Goal: Task Accomplishment & Management: Complete application form

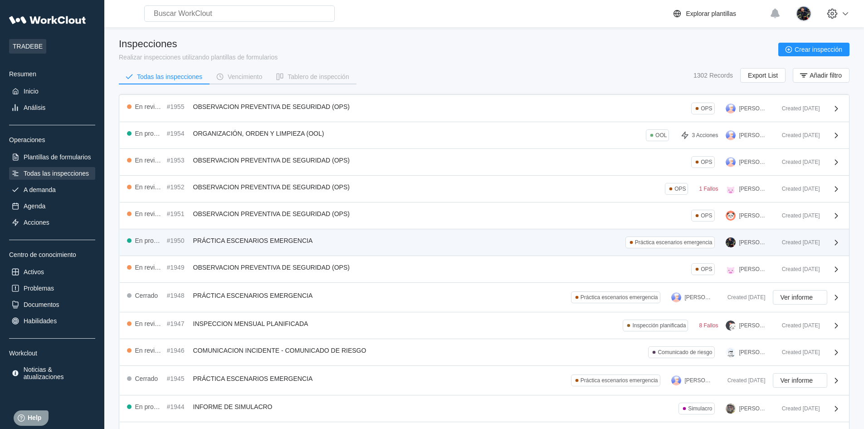
click at [429, 239] on div "En progreso #1950 PRÁCTICA ESCENARIOS EMERGENCIA Práctica escenarios emergencia…" at bounding box center [451, 242] width 648 height 12
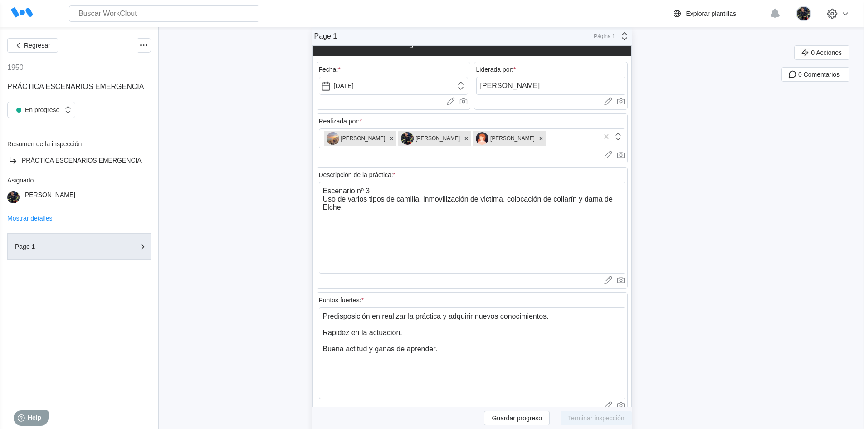
scroll to position [45, 0]
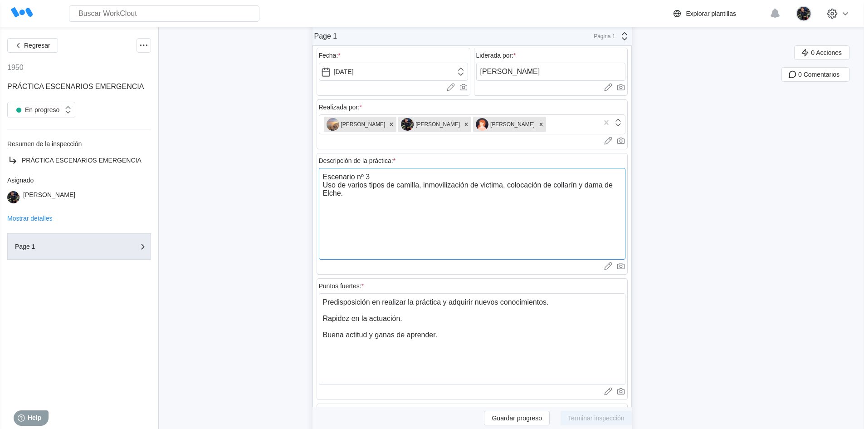
click at [416, 202] on textarea "Escenario nº 3 Uso de varios tipos de camilla, inmovilización de victima, coloc…" at bounding box center [472, 214] width 307 height 92
click at [418, 198] on textarea "Escenario nº 3 Uso de varios tipos de camilla, inmovilización de victima, coloc…" at bounding box center [472, 214] width 307 height 92
click at [266, 215] on div "Regresar 1950 PRÁCTICA ESCENARIOS EMERGENCIA En progreso Resumen de la inspecci…" at bounding box center [432, 427] width 864 height 891
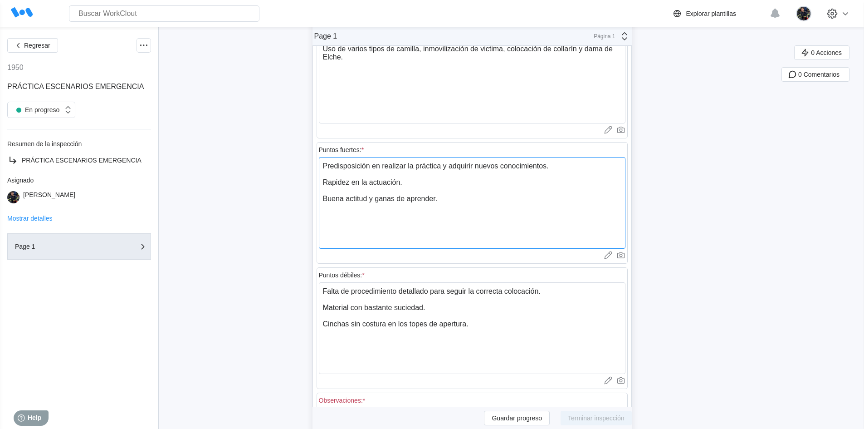
click at [419, 186] on textarea "Predisposición en realizar la práctica y adquirir nuevos conocimientos. Rapidez…" at bounding box center [472, 203] width 307 height 92
click at [268, 197] on div "Regresar 1950 PRÁCTICA ESCENARIOS EMERGENCIA En progreso Resumen de la inspecci…" at bounding box center [432, 291] width 864 height 891
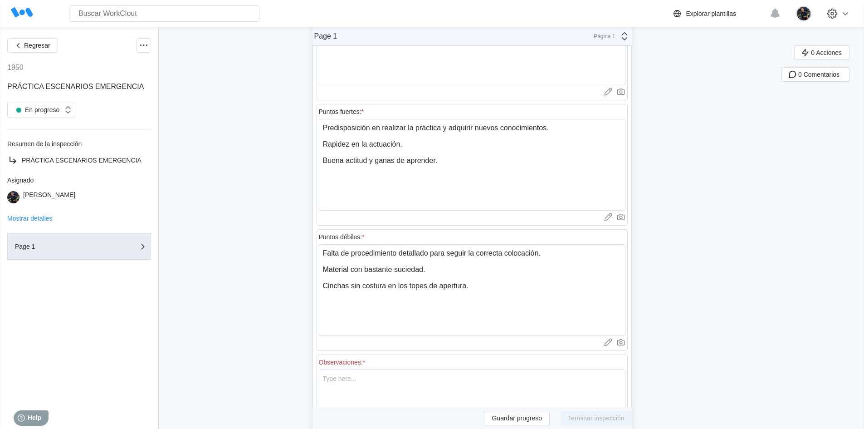
scroll to position [272, 0]
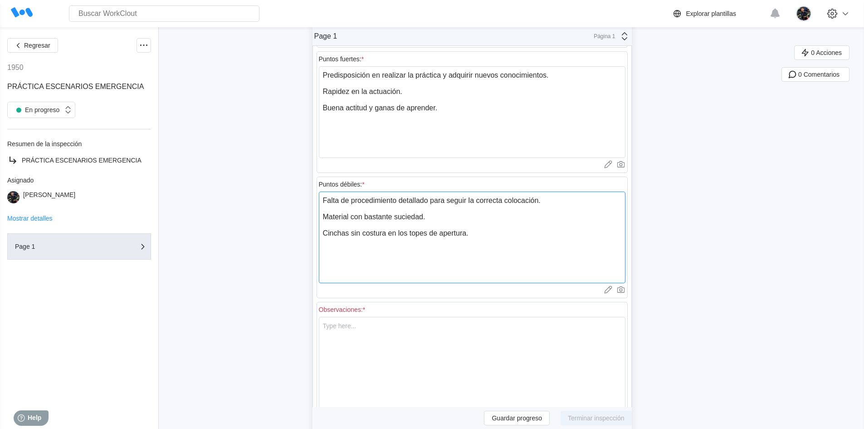
click at [440, 215] on textarea "Falta de procedimiento detallado para seguir la correcta colocación. Material c…" at bounding box center [472, 237] width 307 height 92
click at [478, 232] on textarea "Falta de procedimiento detallado para seguir la correcta colocación. Material c…" at bounding box center [472, 237] width 307 height 92
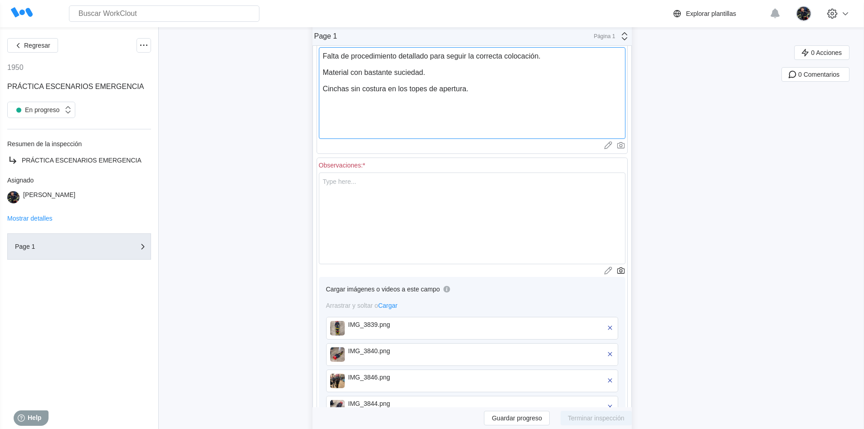
scroll to position [353, 0]
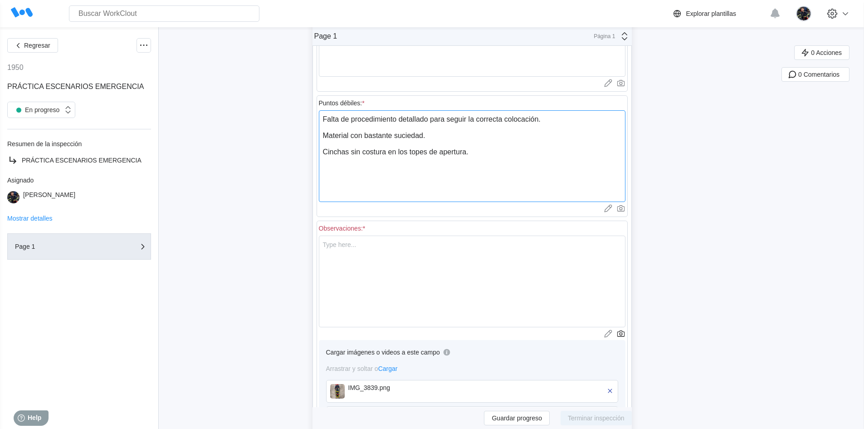
type textarea "Falta de procedimiento detallado para seguir la correcta colocación. Material c…"
type textarea "x"
type textarea "Falta de procedimiento detallado para seguir la correcta colocación. Material c…"
type textarea "x"
type textarea "Falta de procedimiento detallado para seguir la correcta colocación. Material c…"
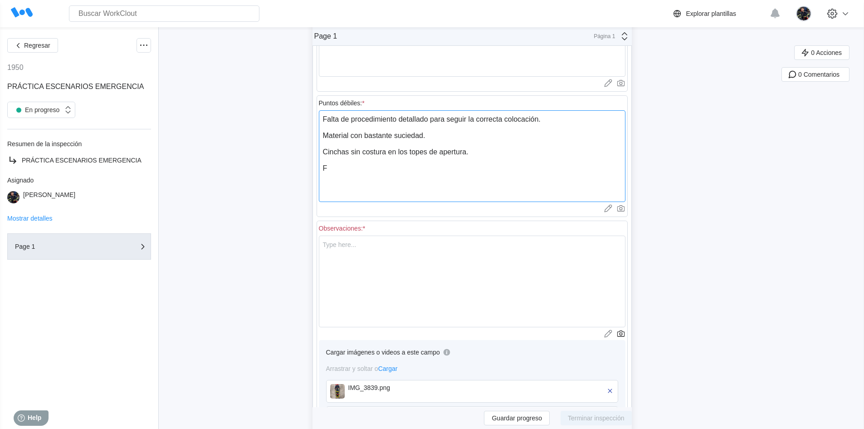
type textarea "x"
type textarea "Falta de procedimiento detallado para seguir la correcta colocación. Material c…"
type textarea "x"
type textarea "Falta de procedimiento detallado para seguir la correcta colocación. Material c…"
type textarea "x"
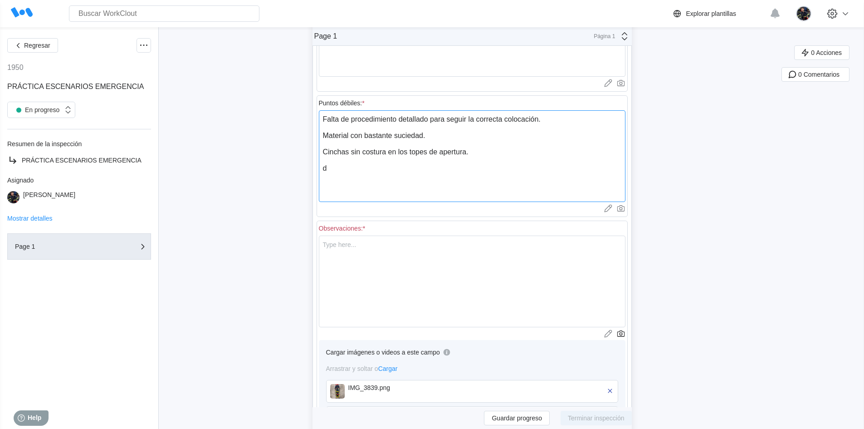
type textarea "Falta de procedimiento detallado para seguir la correcta colocación. Material c…"
type textarea "x"
type textarea "Falta de procedimiento detallado para seguir la correcta colocación. Material c…"
type textarea "x"
type textarea "Falta de procedimiento detallado para seguir la correcta colocación. Material c…"
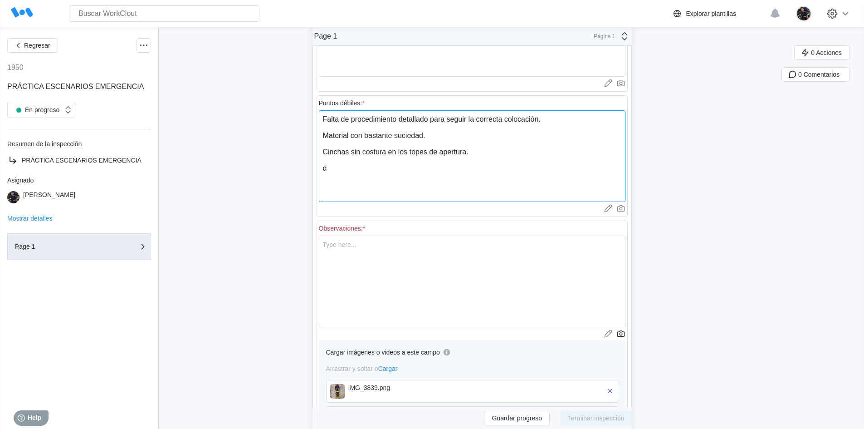
type textarea "x"
type textarea "Falta de procedimiento detallado para seguir la correcta colocación. Material c…"
type textarea "x"
type textarea "Falta de procedimiento detallado para seguir la correcta colocación. Material c…"
type textarea "x"
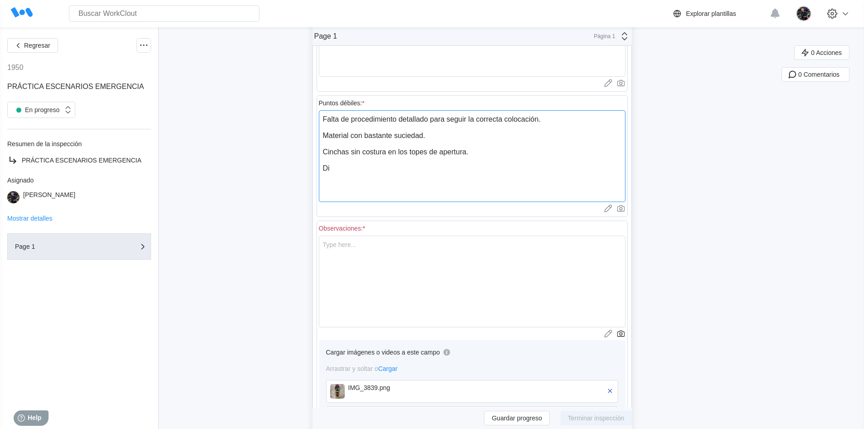
type textarea "Falta de procedimiento detallado para seguir la correcta colocación. Material c…"
type textarea "x"
type textarea "Falta de procedimiento detallado para seguir la correcta colocación. Material c…"
type textarea "x"
type textarea "Falta de procedimiento detallado para seguir la correcta colocación. Material c…"
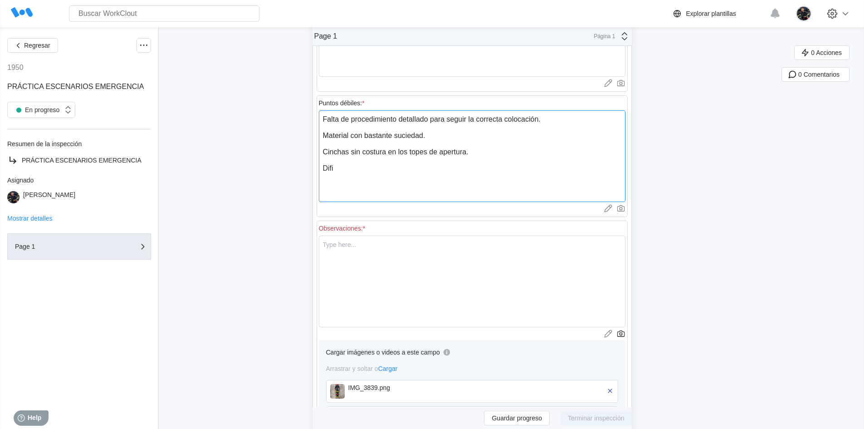
type textarea "x"
type textarea "Falta de procedimiento detallado para seguir la correcta colocación. Material c…"
type textarea "x"
type textarea "Falta de procedimiento detallado para seguir la correcta colocación. Material c…"
type textarea "x"
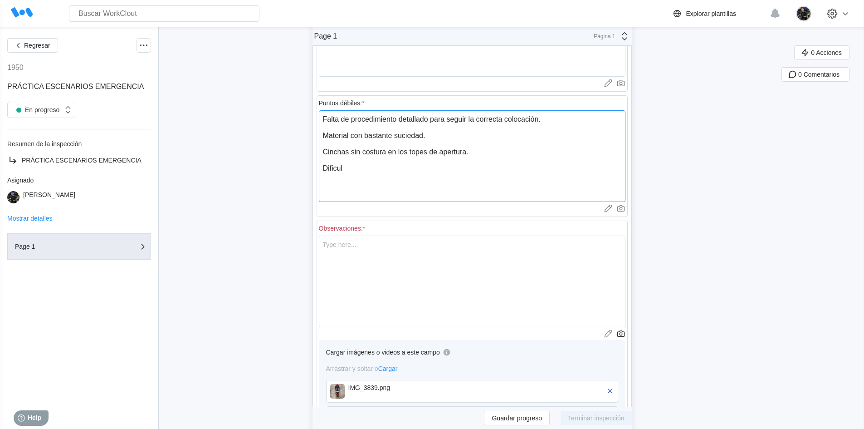
type textarea "Falta de procedimiento detallado para seguir la correcta colocación. Material c…"
type textarea "x"
type textarea "Falta de procedimiento detallado para seguir la correcta colocación. Material c…"
type textarea "x"
type textarea "Falta de procedimiento detallado para seguir la correcta colocación. Material c…"
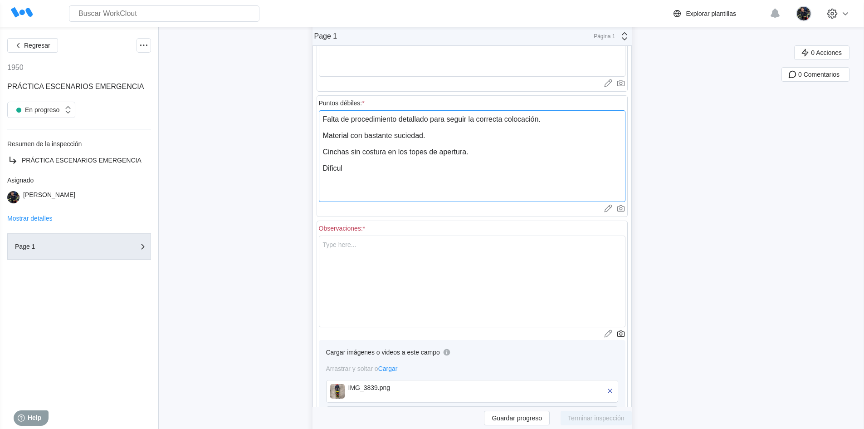
type textarea "x"
type textarea "Falta de procedimiento detallado para seguir la correcta colocación. Material c…"
type textarea "x"
type textarea "Falta de procedimiento detallado para seguir la correcta colocación. Material c…"
type textarea "x"
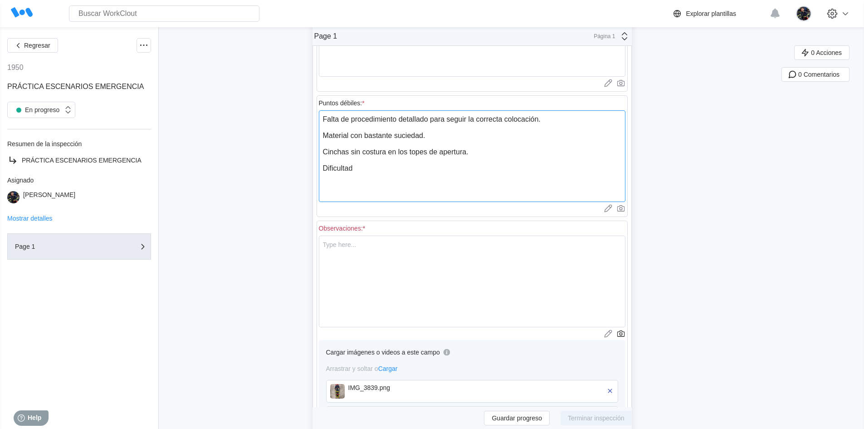
type textarea "Falta de procedimiento detallado para seguir la correcta colocación. Material c…"
type textarea "x"
type textarea "Falta de procedimiento detallado para seguir la correcta colocación. Material c…"
type textarea "x"
type textarea "Falta de procedimiento detallado para seguir la correcta colocación. Material c…"
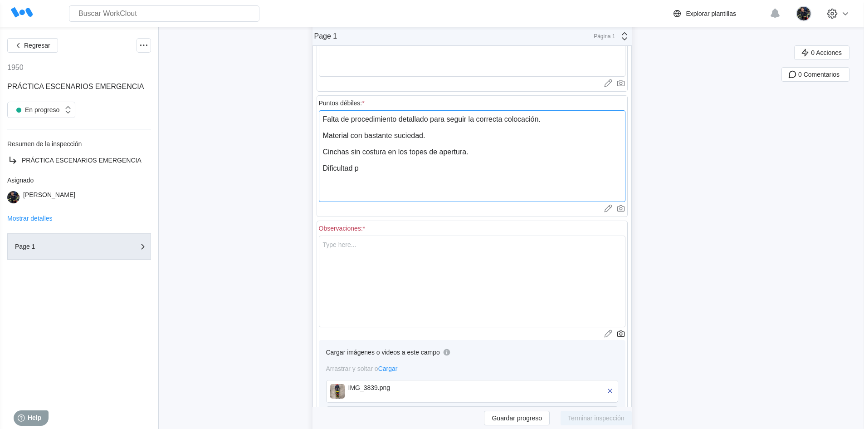
type textarea "x"
type textarea "Falta de procedimiento detallado para seguir la correcta colocación. Material c…"
type textarea "x"
type textarea "Falta de procedimiento detallado para seguir la correcta colocación. Material c…"
type textarea "x"
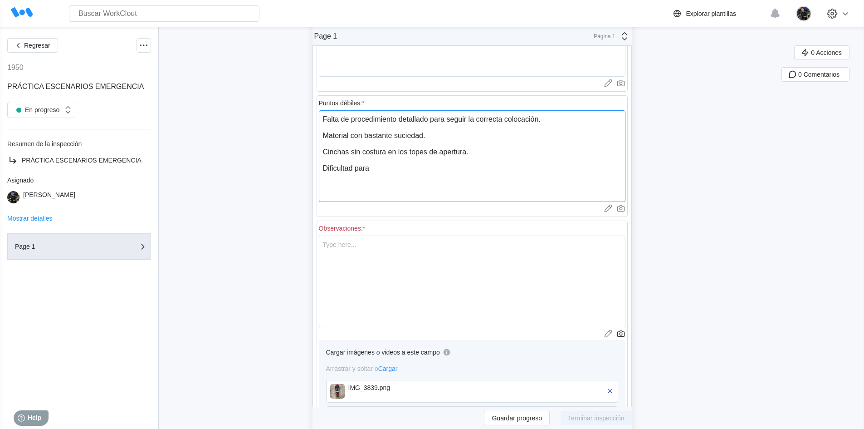
type textarea "Falta de procedimiento detallado para seguir la correcta colocación. Material c…"
type textarea "x"
type textarea "Falta de procedimiento detallado para seguir la correcta colocación. Material c…"
type textarea "x"
type textarea "Falta de procedimiento detallado para seguir la correcta colocación. Material c…"
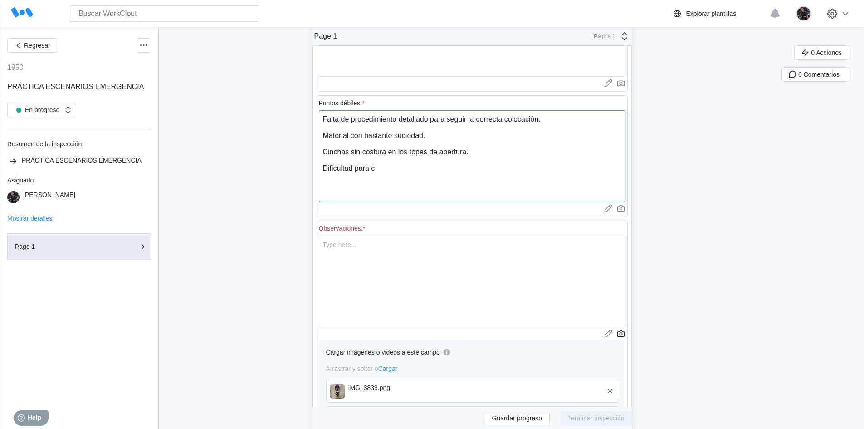
type textarea "x"
type textarea "Falta de procedimiento detallado para seguir la correcta colocación. Material c…"
type textarea "x"
type textarea "Falta de procedimiento detallado para seguir la correcta colocación. Material c…"
type textarea "x"
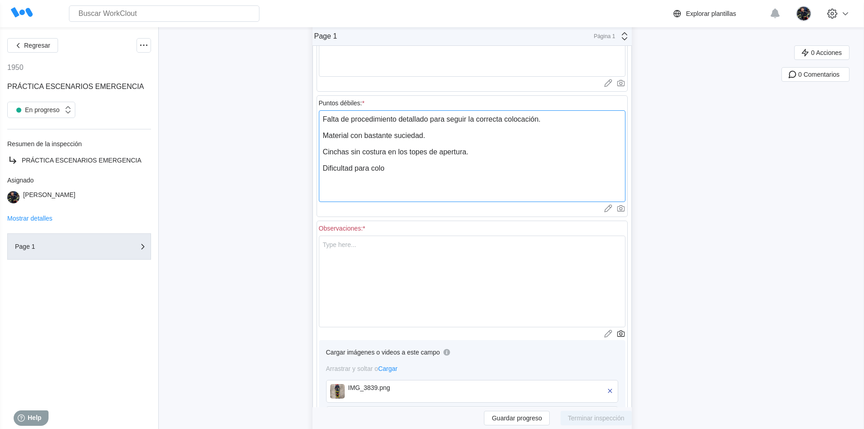
type textarea "Falta de procedimiento detallado para seguir la correcta colocación. Material c…"
type textarea "x"
type textarea "Falta de procedimiento detallado para seguir la correcta colocación. Material c…"
type textarea "x"
type textarea "Falta de procedimiento detallado para seguir la correcta colocación. Material c…"
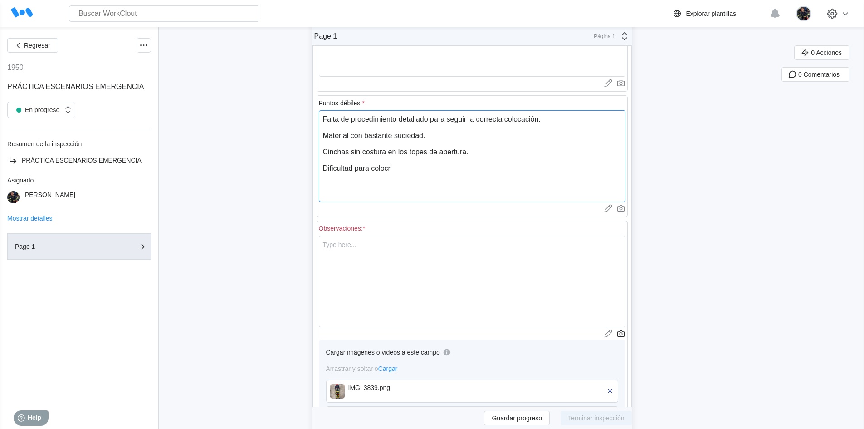
type textarea "x"
type textarea "Falta de procedimiento detallado para seguir la correcta colocación. Material c…"
type textarea "x"
type textarea "Falta de procedimiento detallado para seguir la correcta colocación. Material c…"
type textarea "x"
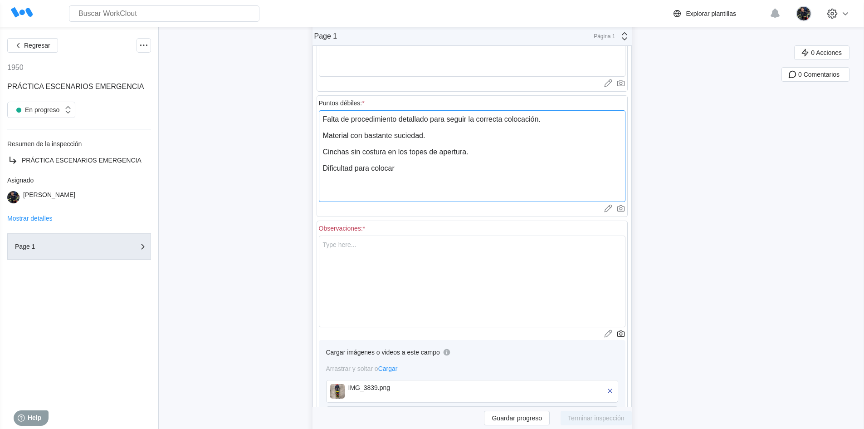
type textarea "Falta de procedimiento detallado para seguir la correcta colocación. Material c…"
type textarea "x"
type textarea "Falta de procedimiento detallado para seguir la correcta colocación. Material c…"
type textarea "x"
type textarea "Falta de procedimiento detallado para seguir la correcta colocación. Material c…"
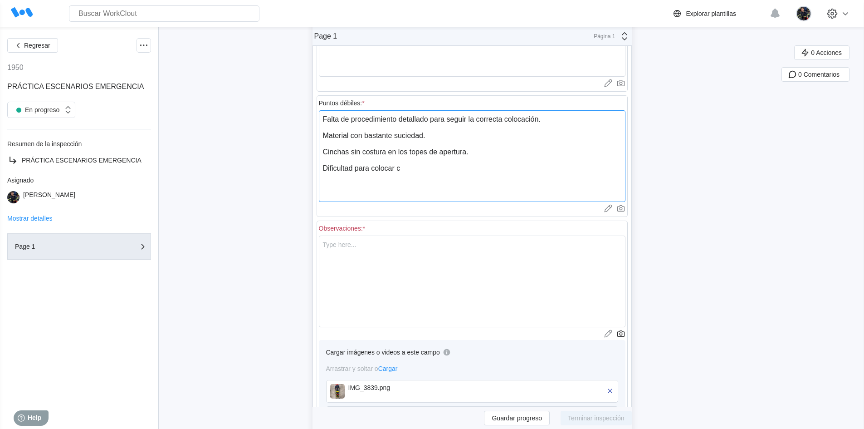
type textarea "x"
type textarea "Falta de procedimiento detallado para seguir la correcta colocación. Material c…"
type textarea "x"
type textarea "Falta de procedimiento detallado para seguir la correcta colocación. Material c…"
type textarea "x"
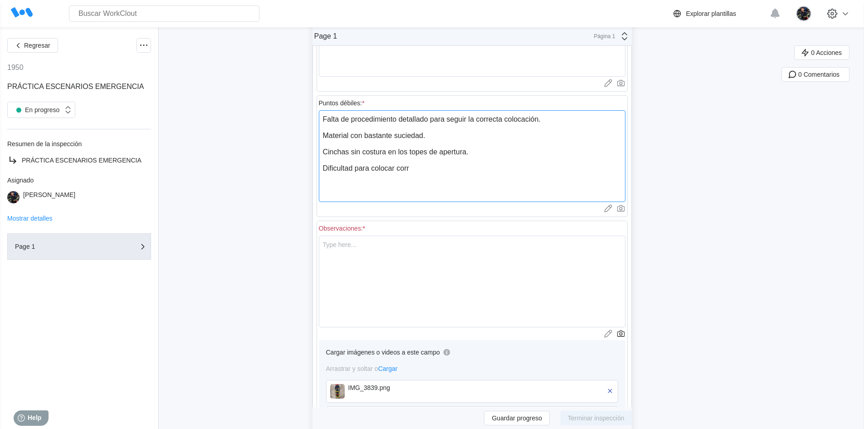
type textarea "Falta de procedimiento detallado para seguir la correcta colocación. Material c…"
type textarea "x"
type textarea "Falta de procedimiento detallado para seguir la correcta colocación. Material c…"
type textarea "x"
type textarea "Falta de procedimiento detallado para seguir la correcta colocación. Material c…"
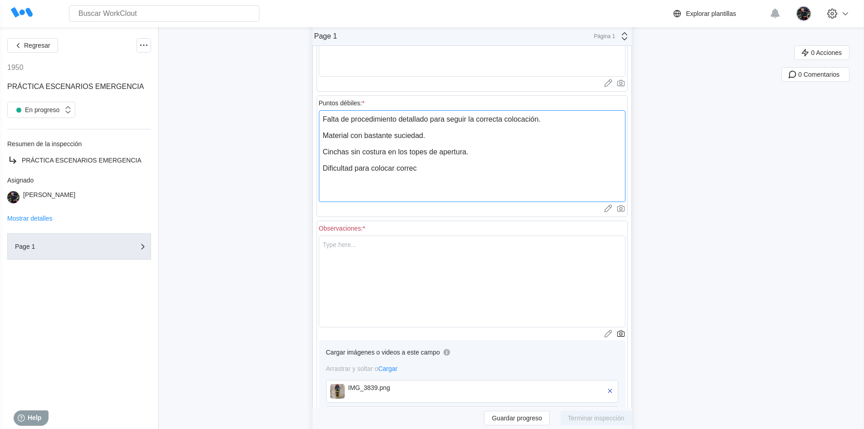
type textarea "x"
type textarea "Falta de procedimiento detallado para seguir la correcta colocación. Material c…"
type textarea "x"
type textarea "Falta de procedimiento detallado para seguir la correcta colocación. Material c…"
type textarea "x"
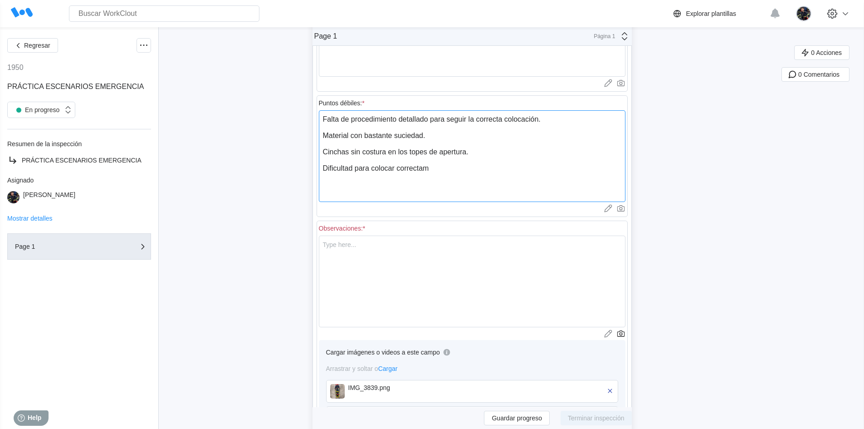
type textarea "Falta de procedimiento detallado para seguir la correcta colocación. Material c…"
type textarea "x"
type textarea "Falta de procedimiento detallado para seguir la correcta colocación. Material c…"
type textarea "x"
type textarea "Falta de procedimiento detallado para seguir la correcta colocación. Material c…"
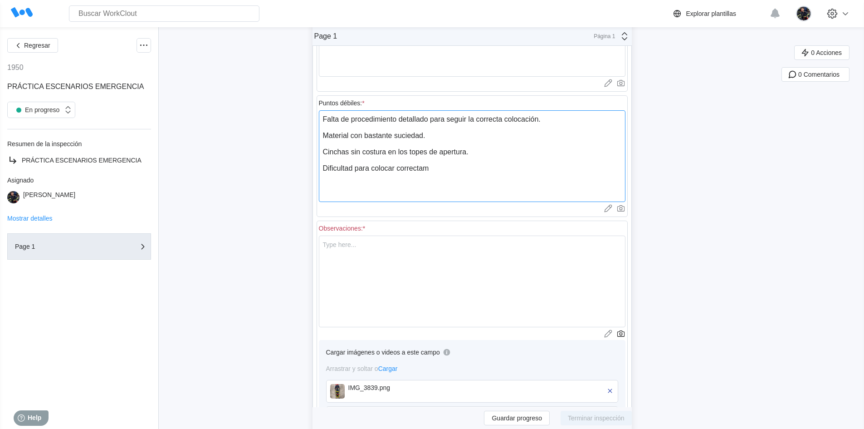
type textarea "x"
type textarea "Falta de procedimiento detallado para seguir la correcta colocación. Material c…"
type textarea "x"
type textarea "Falta de procedimiento detallado para seguir la correcta colocación. Material c…"
type textarea "x"
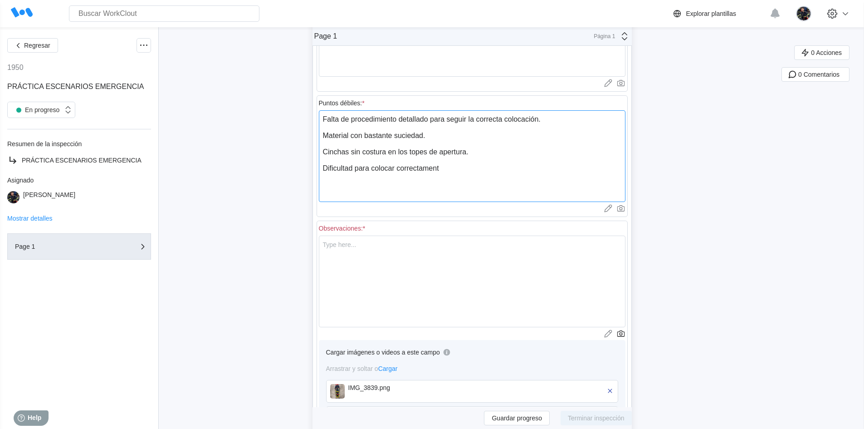
type textarea "Falta de procedimiento detallado para seguir la correcta colocación. Material c…"
type textarea "x"
type textarea "Falta de procedimiento detallado para seguir la correcta colocación. Material c…"
type textarea "x"
type textarea "Falta de procedimiento detallado para seguir la correcta colocación. Material c…"
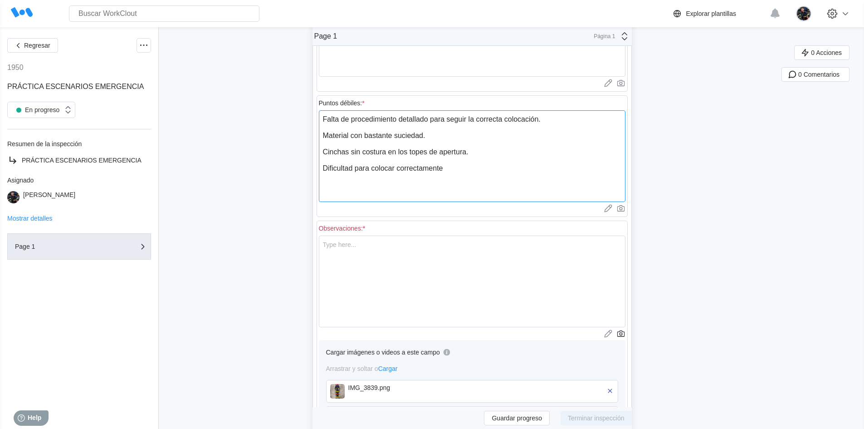
type textarea "x"
type textarea "Falta de procedimiento detallado para seguir la correcta colocación. Material c…"
type textarea "x"
type textarea "Falta de procedimiento detallado para seguir la correcta colocación. Material c…"
type textarea "x"
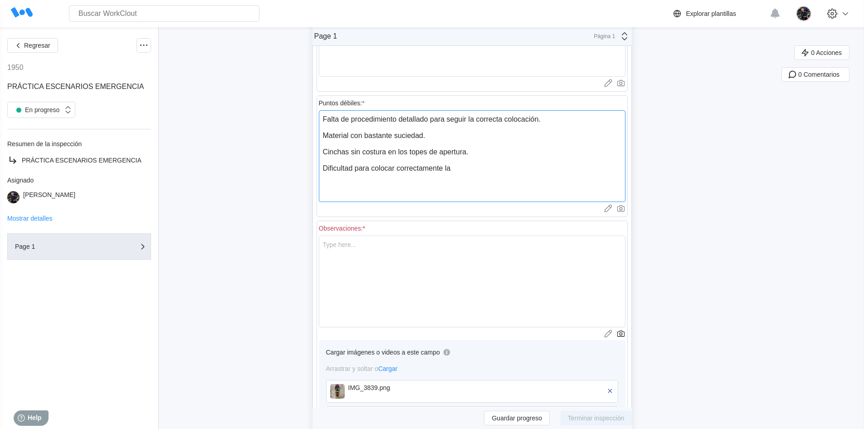
type textarea "Falta de procedimiento detallado para seguir la correcta colocación. Material c…"
type textarea "x"
type textarea "Falta de procedimiento detallado para seguir la correcta colocación. Material c…"
type textarea "x"
type textarea "Falta de procedimiento detallado para seguir la correcta colocación. Material c…"
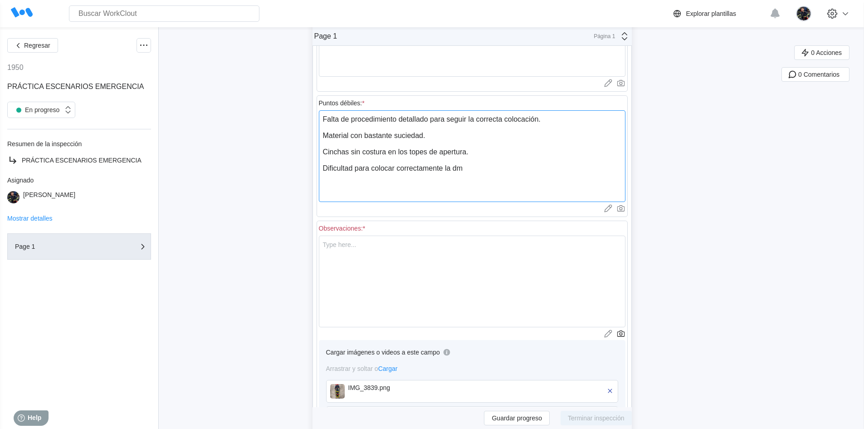
type textarea "x"
type textarea "Falta de procedimiento detallado para seguir la correcta colocación. Material c…"
type textarea "x"
type textarea "Falta de procedimiento detallado para seguir la correcta colocación. Material c…"
type textarea "x"
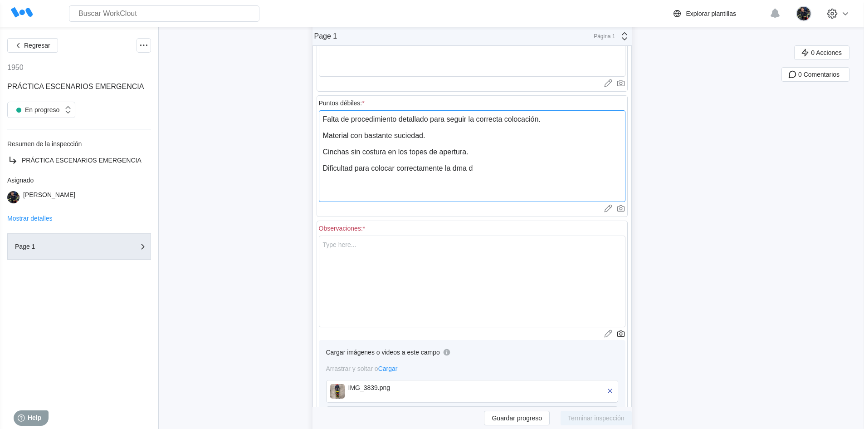
type textarea "Falta de procedimiento detallado para seguir la correcta colocación. Material c…"
type textarea "x"
type textarea "Falta de procedimiento detallado para seguir la correcta colocación. Material c…"
type textarea "x"
type textarea "Falta de procedimiento detallado para seguir la correcta colocación. Material c…"
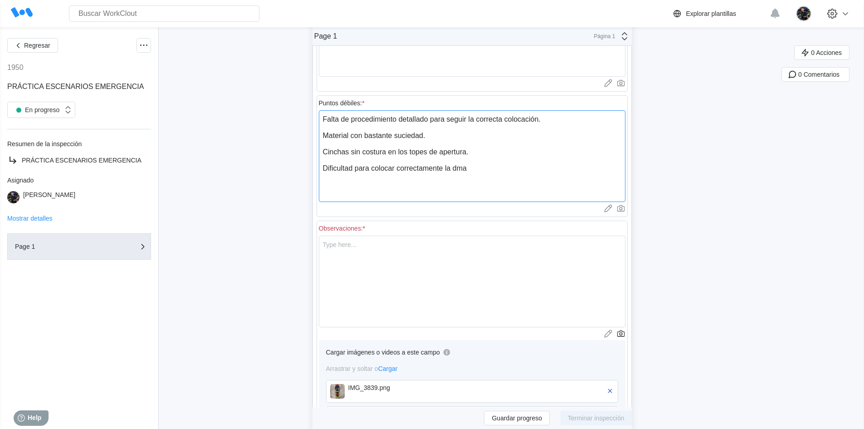
type textarea "x"
type textarea "Falta de procedimiento detallado para seguir la correcta colocación. Material c…"
type textarea "x"
type textarea "Falta de procedimiento detallado para seguir la correcta colocación. Material c…"
type textarea "x"
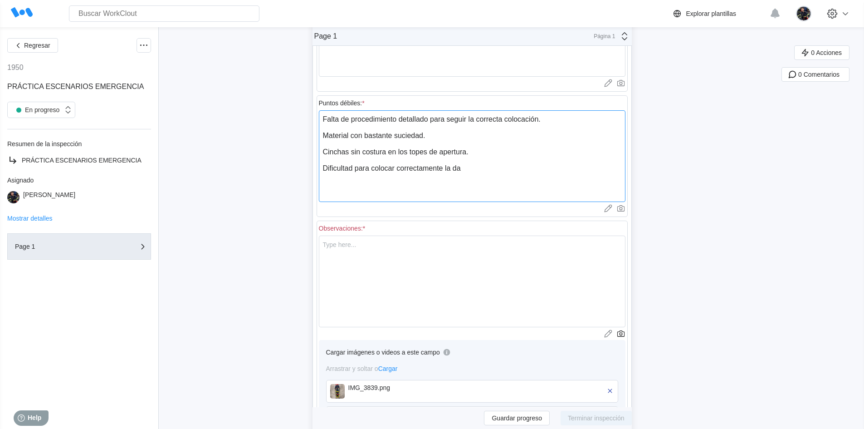
type textarea "Falta de procedimiento detallado para seguir la correcta colocación. Material c…"
type textarea "x"
type textarea "Falta de procedimiento detallado para seguir la correcta colocación. Material c…"
type textarea "x"
type textarea "Falta de procedimiento detallado para seguir la correcta colocación. Material c…"
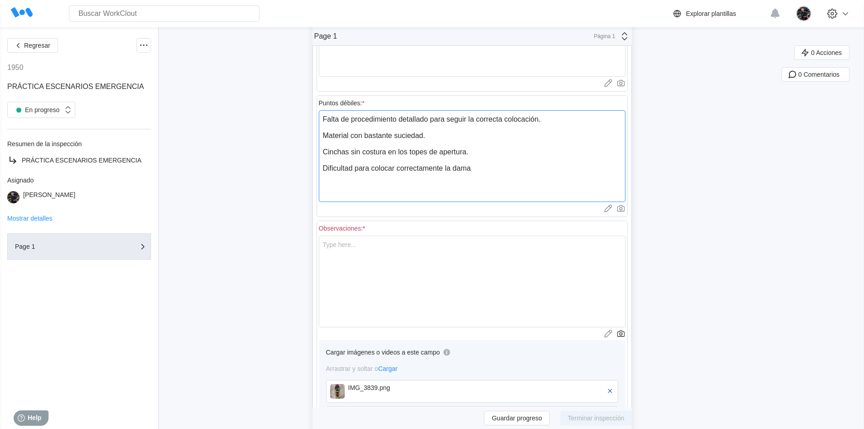
type textarea "x"
type textarea "Falta de procedimiento detallado para seguir la correcta colocación. Material c…"
type textarea "x"
type textarea "Falta de procedimiento detallado para seguir la correcta colocación. Material c…"
type textarea "x"
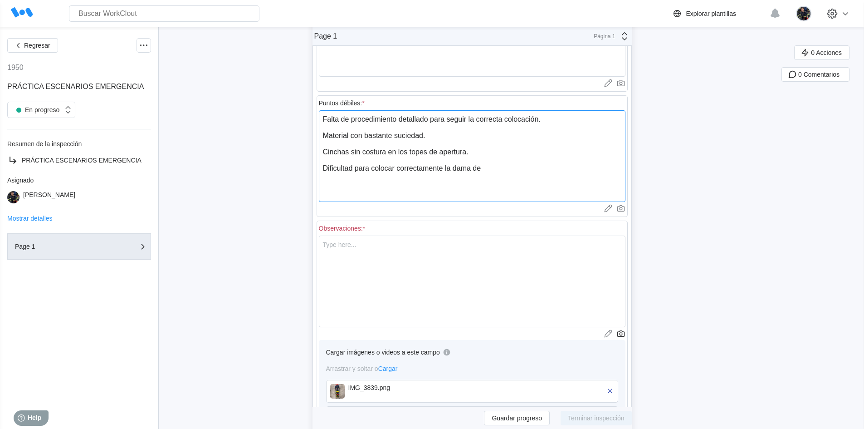
type textarea "Falta de procedimiento detallado para seguir la correcta colocación. Material c…"
type textarea "x"
type textarea "Falta de procedimiento detallado para seguir la correcta colocación. Material c…"
type textarea "x"
type textarea "Falta de procedimiento detallado para seguir la correcta colocación. Material c…"
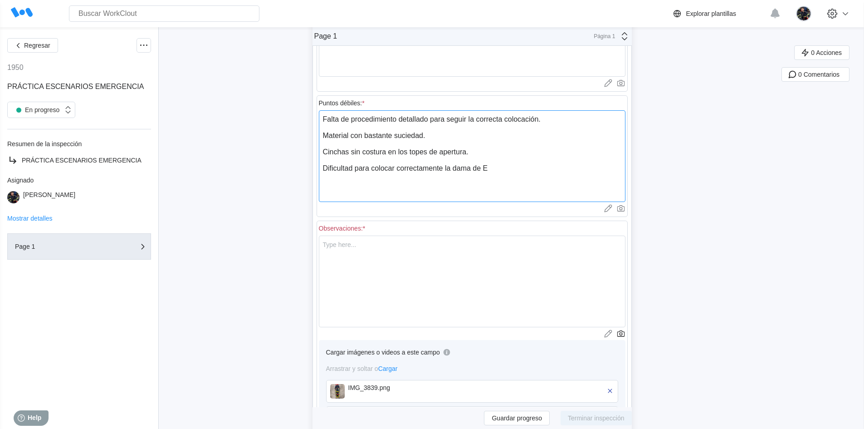
type textarea "x"
type textarea "Falta de procedimiento detallado para seguir la correcta colocación. Material c…"
type textarea "x"
type textarea "Falta de procedimiento detallado para seguir la correcta colocación. Material c…"
type textarea "x"
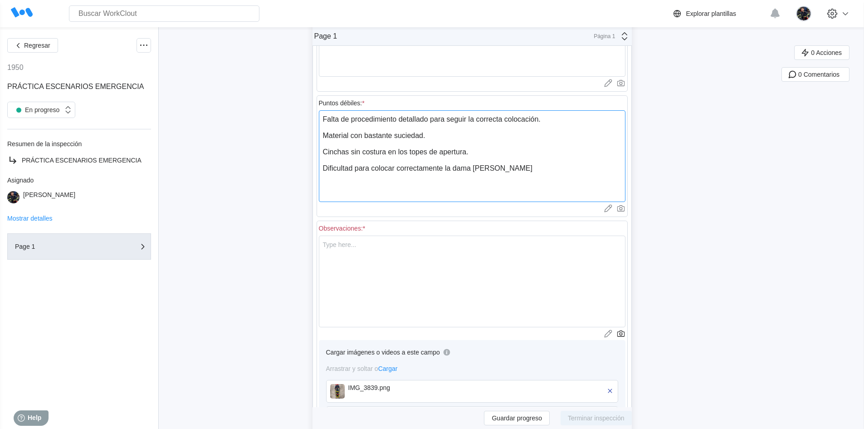
type textarea "Falta de procedimiento detallado para seguir la correcta colocación. Material c…"
type textarea "x"
type textarea "Falta de procedimiento detallado para seguir la correcta colocación. Material c…"
type textarea "x"
type textarea "Falta de procedimiento detallado para seguir la correcta colocación. Material c…"
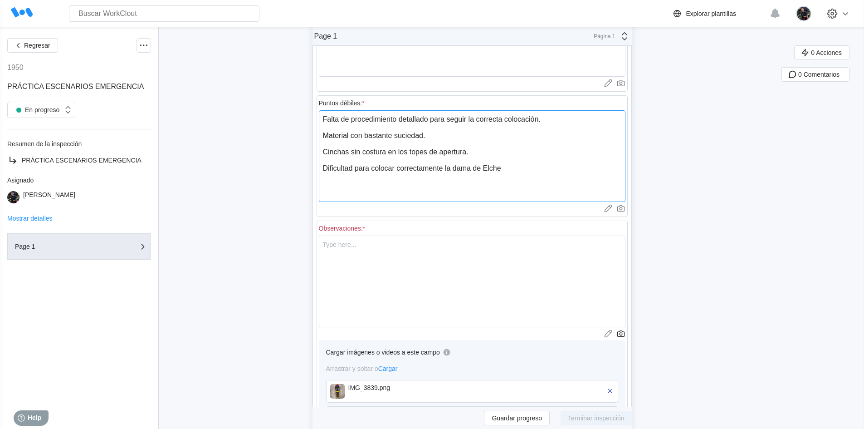
type textarea "x"
type textarea "Falta de procedimiento detallado para seguir la correcta colocación. Material c…"
type textarea "x"
type textarea "Falta de procedimiento detallado para seguir la correcta colocación. Material c…"
type textarea "x"
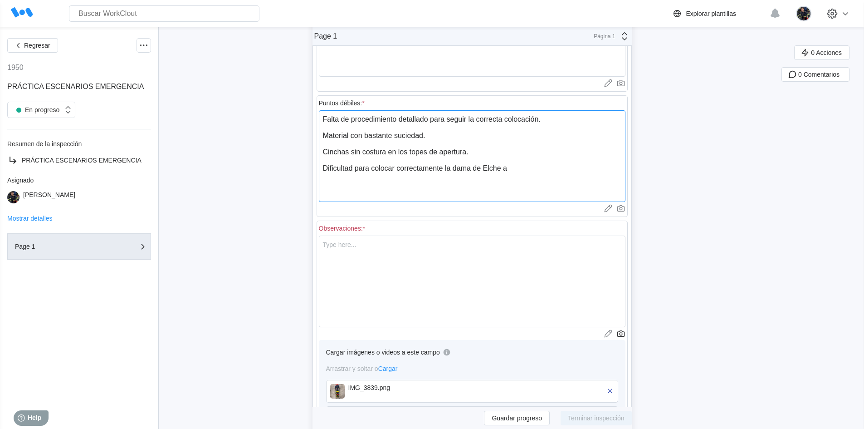
type textarea "Falta de procedimiento detallado para seguir la correcta colocación. Material c…"
type textarea "x"
type textarea "Falta de procedimiento detallado para seguir la correcta colocación. Material c…"
type textarea "x"
type textarea "Falta de procedimiento detallado para seguir la correcta colocación. Material c…"
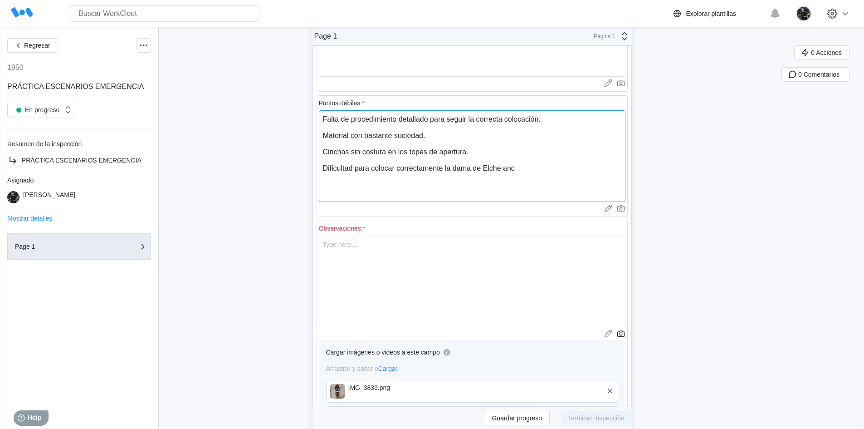
type textarea "x"
type textarea "Falta de procedimiento detallado para seguir la correcta colocación. Material c…"
type textarea "x"
type textarea "Falta de procedimiento detallado para seguir la correcta colocación. Material c…"
type textarea "x"
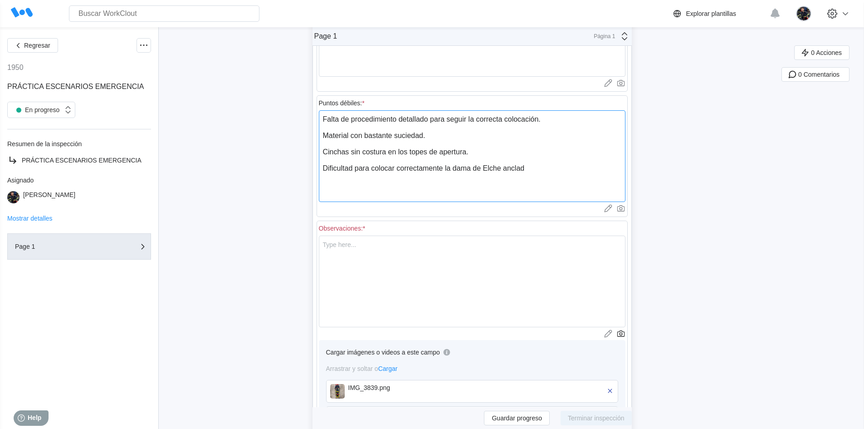
type textarea "Falta de procedimiento detallado para seguir la correcta colocación. Material c…"
type textarea "x"
type textarea "Falta de procedimiento detallado para seguir la correcta colocación. Material c…"
type textarea "x"
type textarea "Falta de procedimiento detallado para seguir la correcta colocación. Material c…"
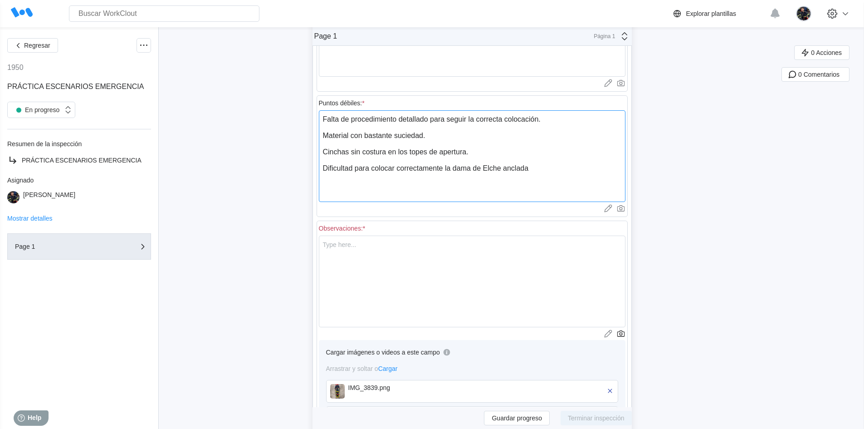
type textarea "x"
type textarea "Falta de procedimiento detallado para seguir la correcta colocación. Material c…"
type textarea "x"
type textarea "Falta de procedimiento detallado para seguir la correcta colocación. Material c…"
type textarea "x"
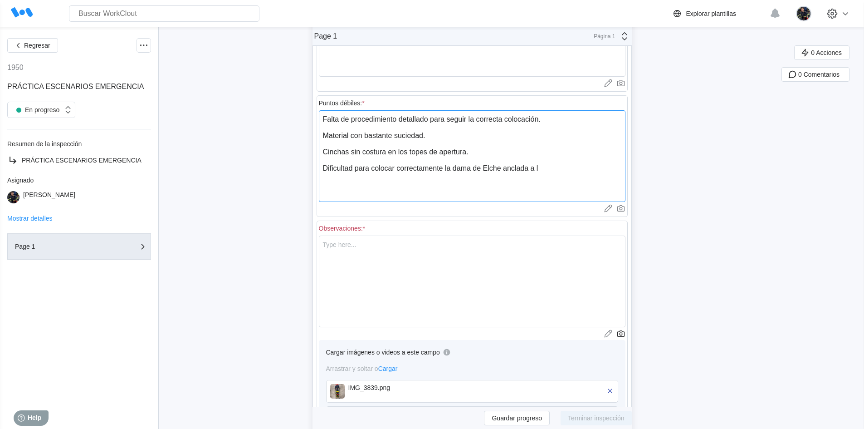
type textarea "Falta de procedimiento detallado para seguir la correcta colocación. Material c…"
type textarea "x"
type textarea "Falta de procedimiento detallado para seguir la correcta colocación. Material c…"
type textarea "x"
type textarea "Falta de procedimiento detallado para seguir la correcta colocación. Material c…"
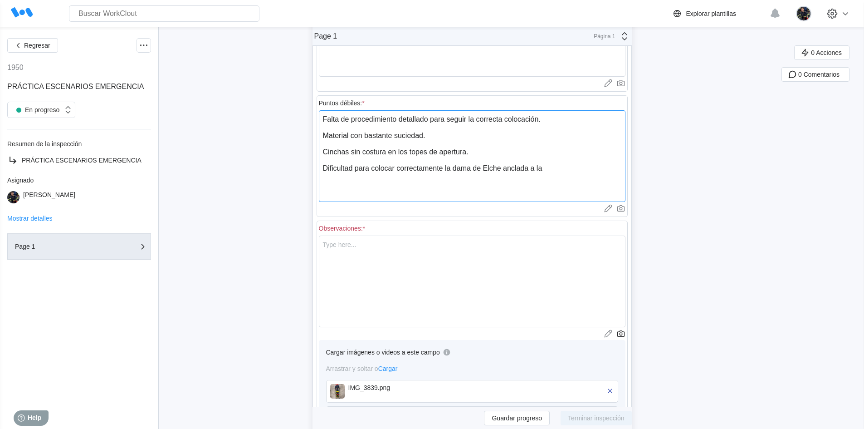
type textarea "x"
type textarea "Falta de procedimiento detallado para seguir la correcta colocación. Material c…"
type textarea "x"
type textarea "Falta de procedimiento detallado para seguir la correcta colocación. Material c…"
type textarea "x"
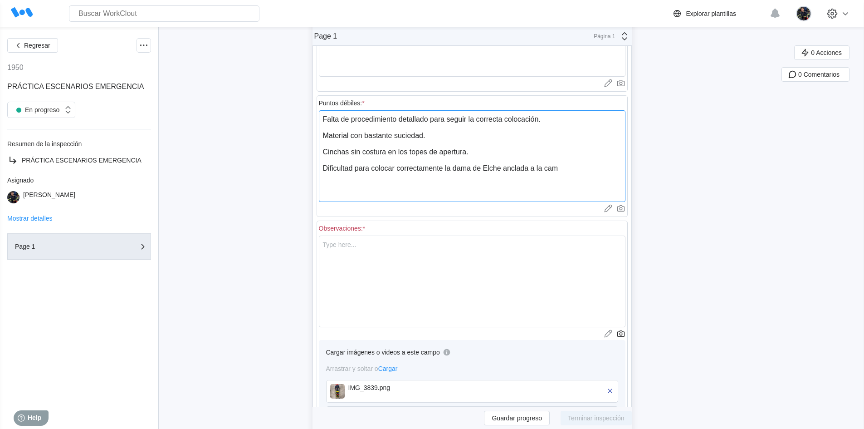
type textarea "Falta de procedimiento detallado para seguir la correcta colocación. Material c…"
type textarea "x"
type textarea "Falta de procedimiento detallado para seguir la correcta colocación. Material c…"
type textarea "x"
type textarea "Falta de procedimiento detallado para seguir la correcta colocación. Material c…"
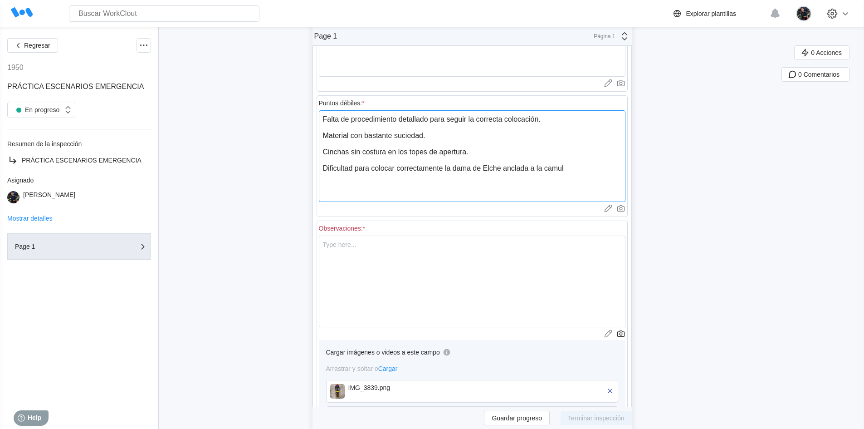
type textarea "x"
type textarea "Falta de procedimiento detallado para seguir la correcta colocación. Material c…"
type textarea "x"
type textarea "Falta de procedimiento detallado para seguir la correcta colocación. Material c…"
type textarea "x"
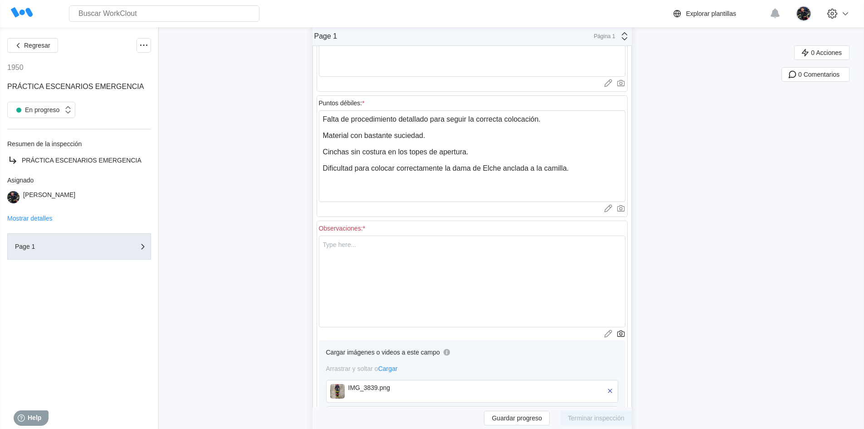
click at [284, 190] on div "Regresar 1950 PRÁCTICA ESCENARIOS EMERGENCIA En progreso Resumen de la inspecci…" at bounding box center [432, 119] width 864 height 891
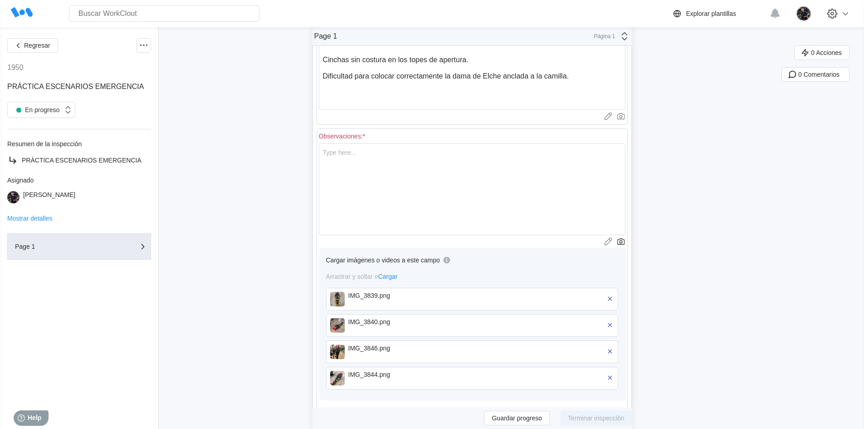
scroll to position [489, 0]
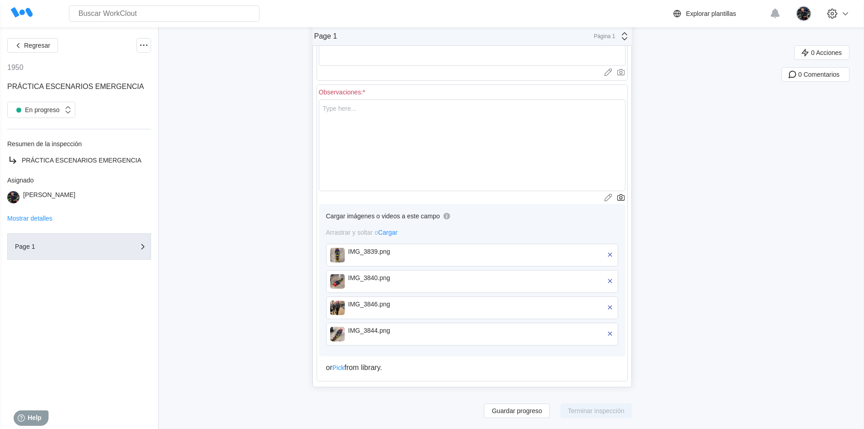
click at [356, 249] on div "IMG_3839.png" at bounding box center [400, 251] width 104 height 7
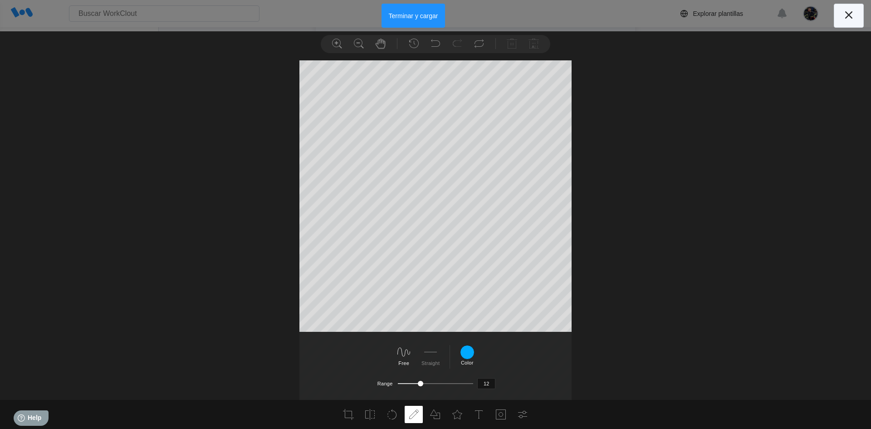
click at [845, 15] on icon at bounding box center [848, 15] width 15 height 15
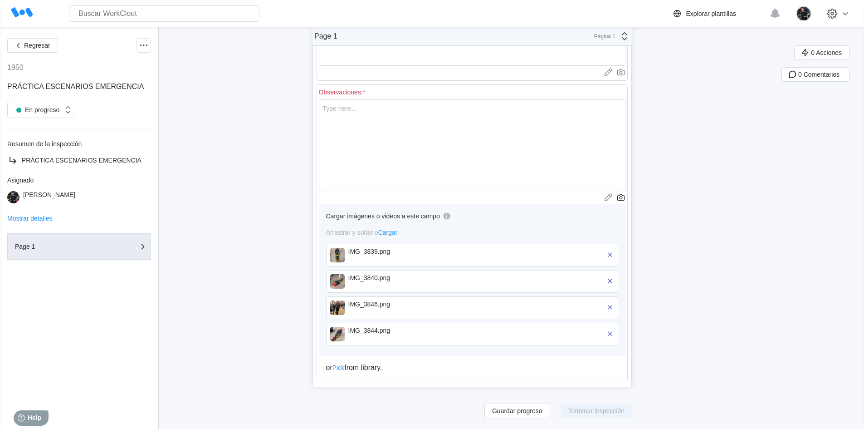
click at [393, 270] on div "IMG_3840.png" at bounding box center [472, 281] width 292 height 23
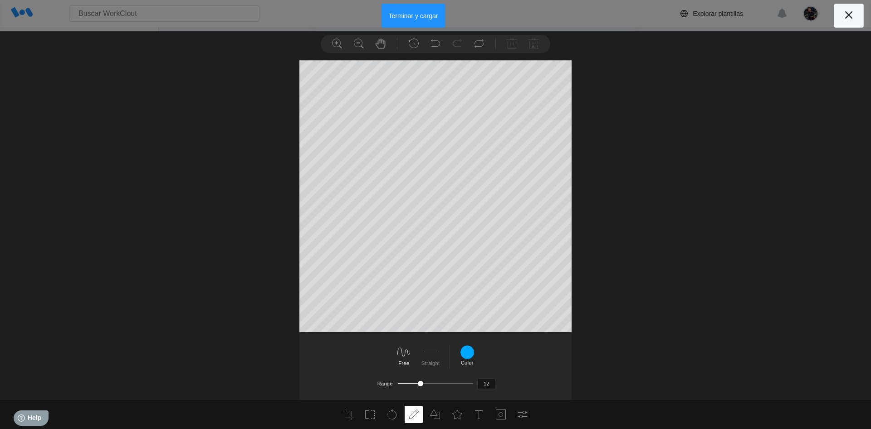
click at [844, 12] on icon at bounding box center [848, 15] width 15 height 15
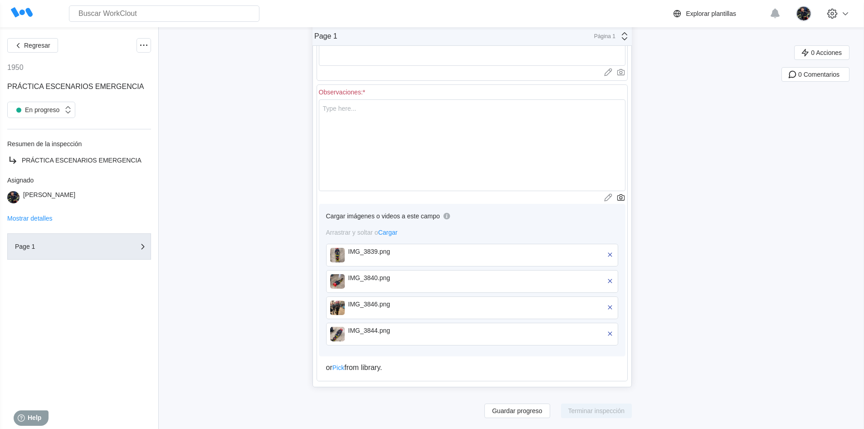
click at [469, 312] on div "IMG_3846.png" at bounding box center [481, 307] width 266 height 15
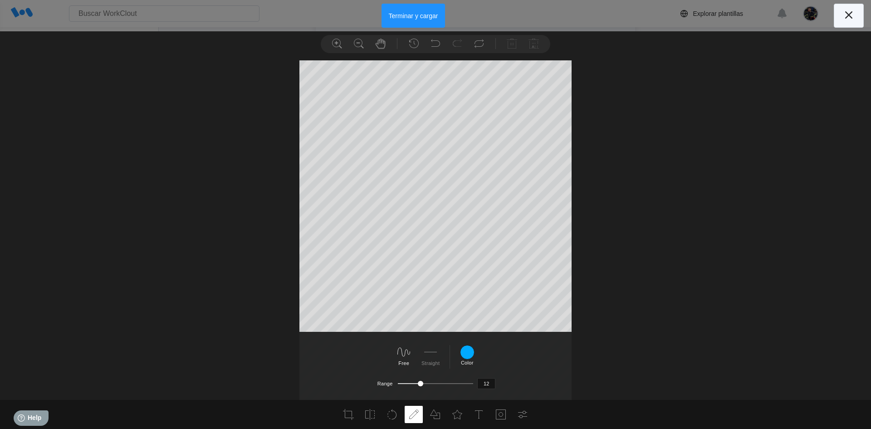
click at [849, 18] on icon at bounding box center [848, 15] width 15 height 15
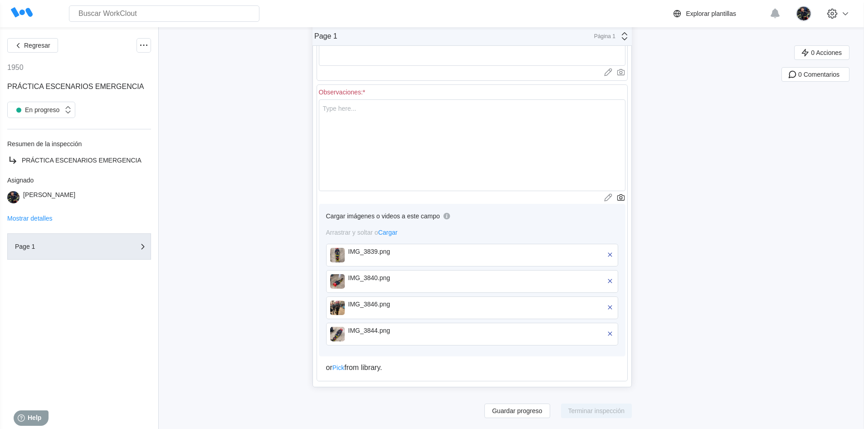
click at [411, 331] on div "IMG_3844.png" at bounding box center [400, 330] width 104 height 7
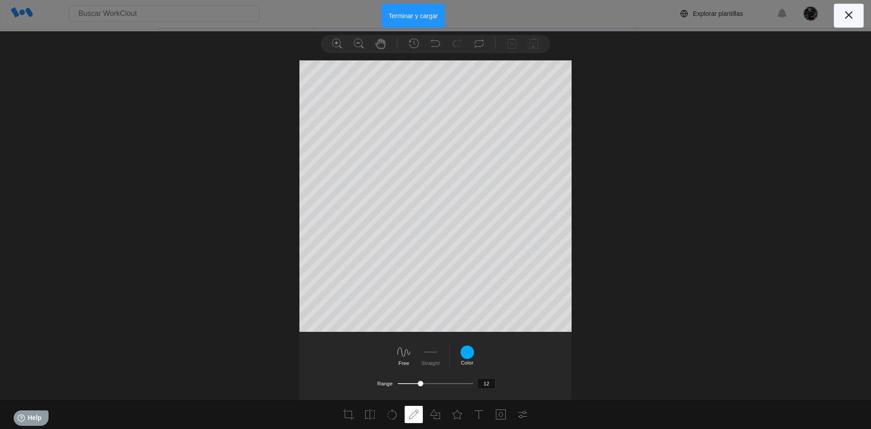
click at [851, 10] on icon at bounding box center [848, 15] width 15 height 15
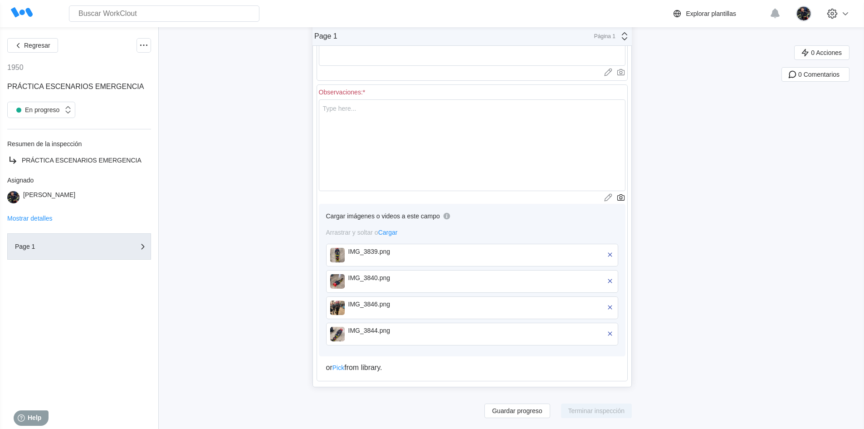
click at [419, 280] on div "IMG_3840.png" at bounding box center [400, 277] width 104 height 7
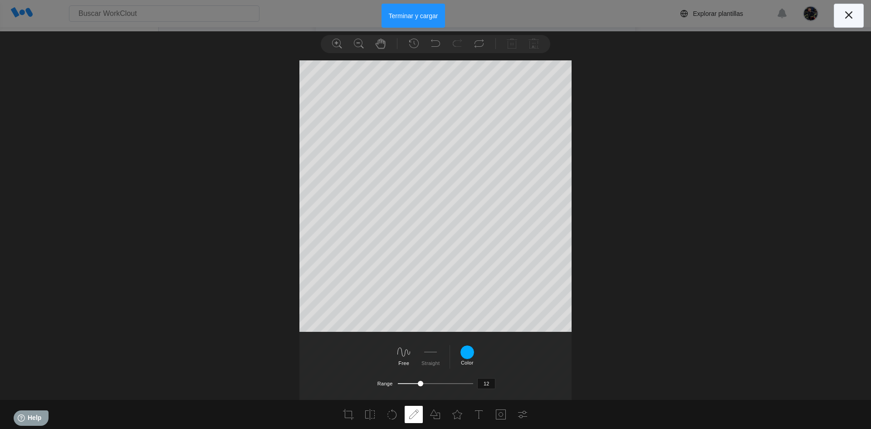
click at [850, 20] on icon at bounding box center [848, 15] width 15 height 15
click at [433, 21] on button "Terminar y cargar" at bounding box center [413, 16] width 64 height 24
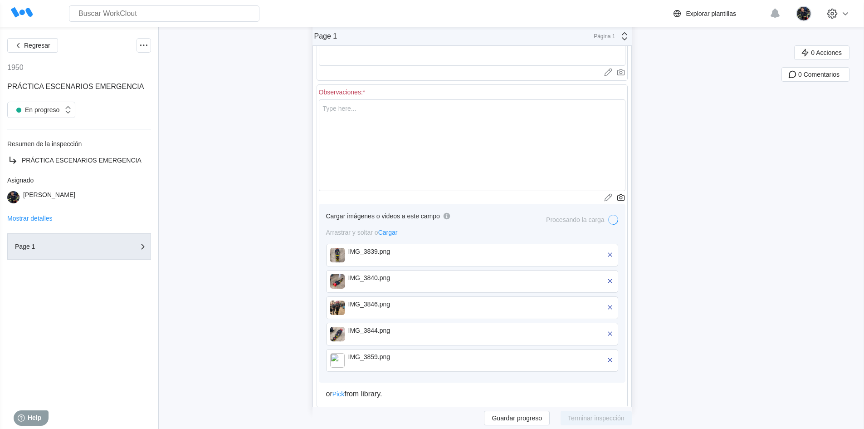
click at [341, 255] on img at bounding box center [337, 255] width 15 height 15
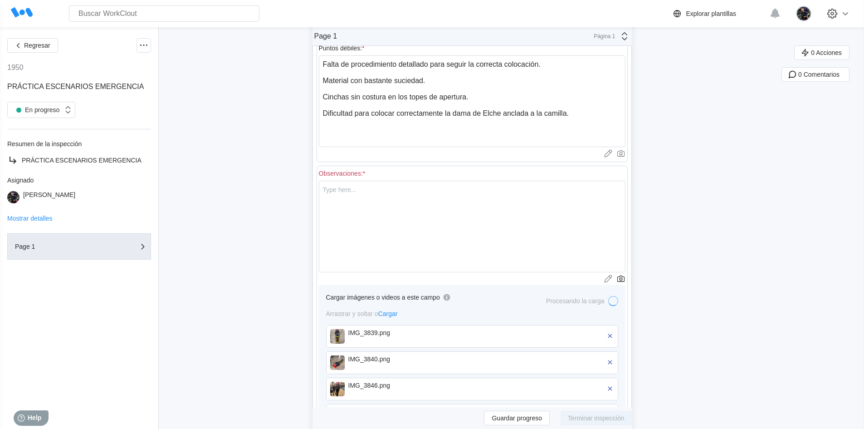
scroll to position [516, 0]
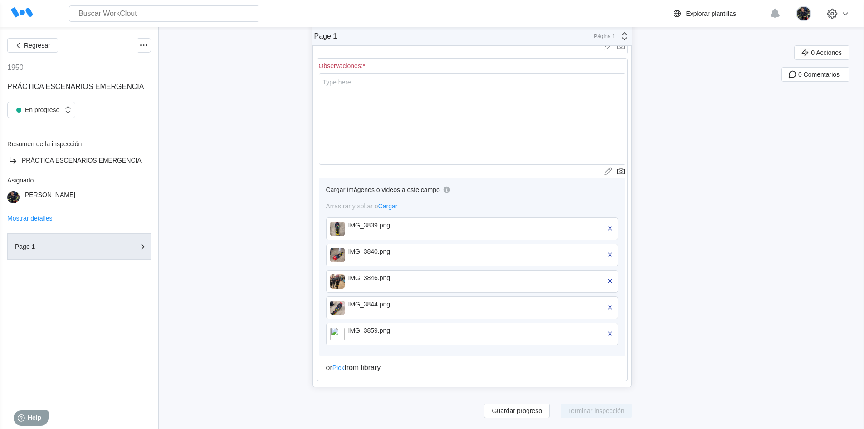
click at [339, 228] on img at bounding box center [337, 228] width 15 height 15
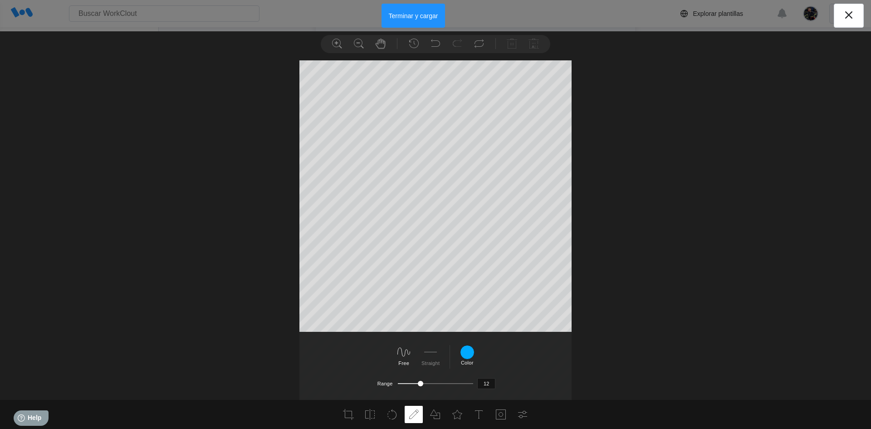
click at [851, 15] on icon at bounding box center [848, 15] width 15 height 15
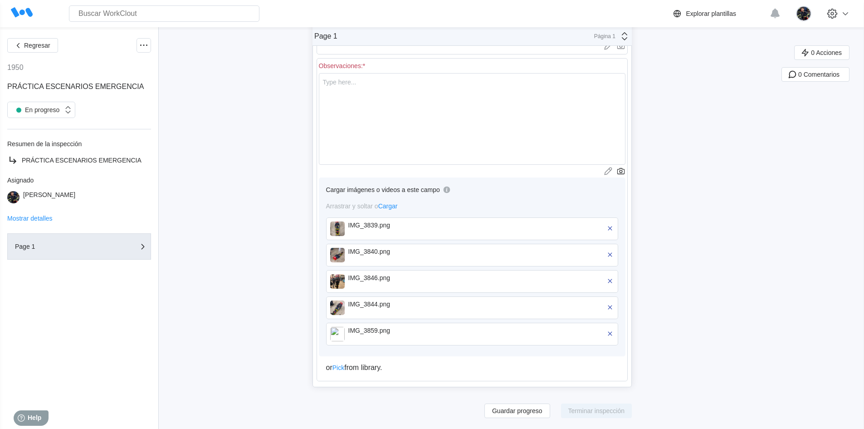
click at [368, 256] on div "IMG_3840.png" at bounding box center [400, 255] width 104 height 15
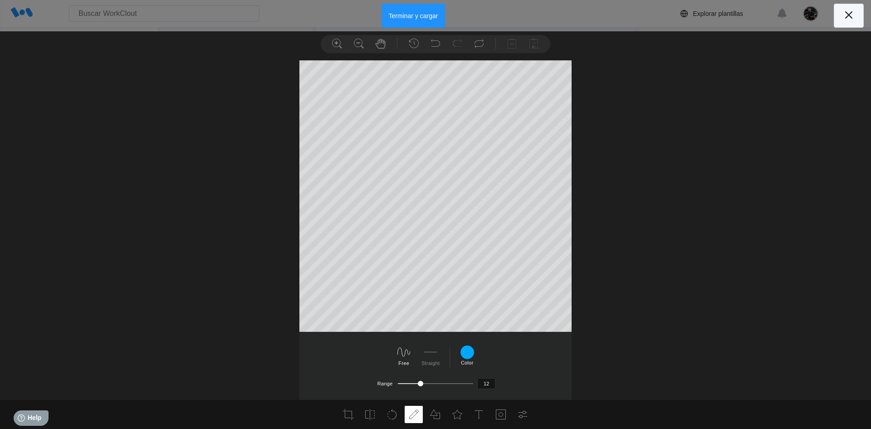
click at [845, 15] on icon at bounding box center [848, 15] width 15 height 15
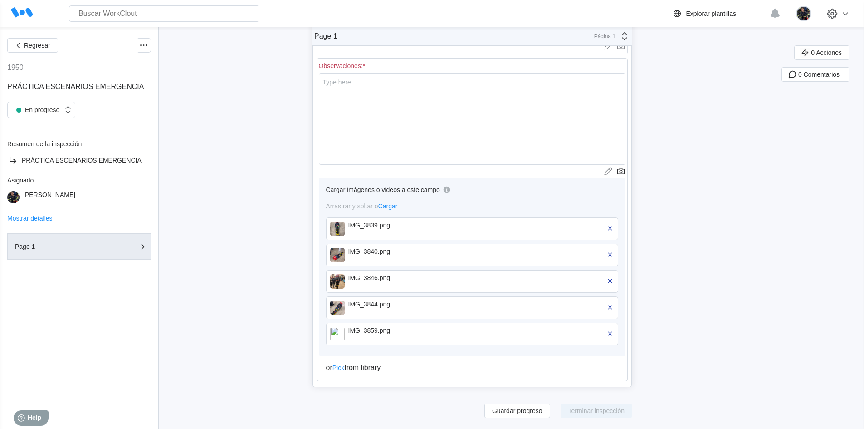
click at [435, 281] on div "IMG_3846.png" at bounding box center [400, 277] width 104 height 7
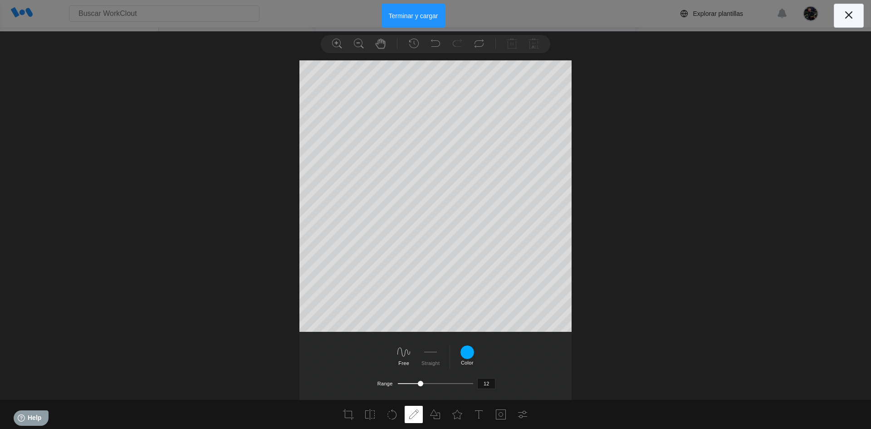
click at [850, 15] on icon at bounding box center [848, 15] width 15 height 15
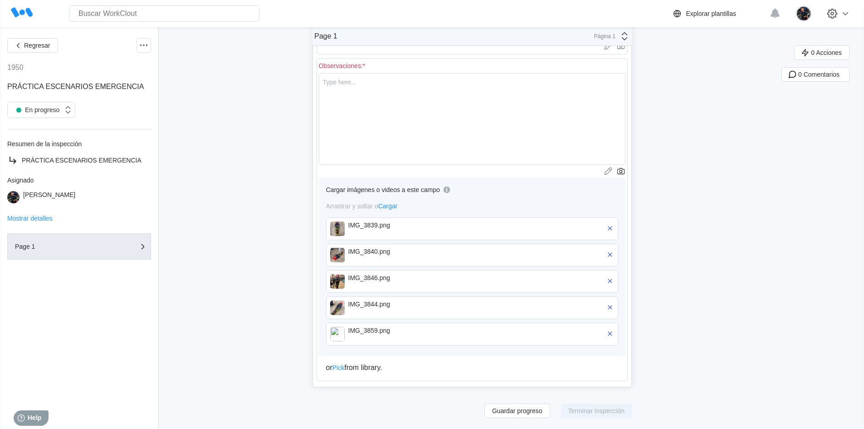
click at [441, 308] on div "IMG_3844.png" at bounding box center [400, 307] width 104 height 15
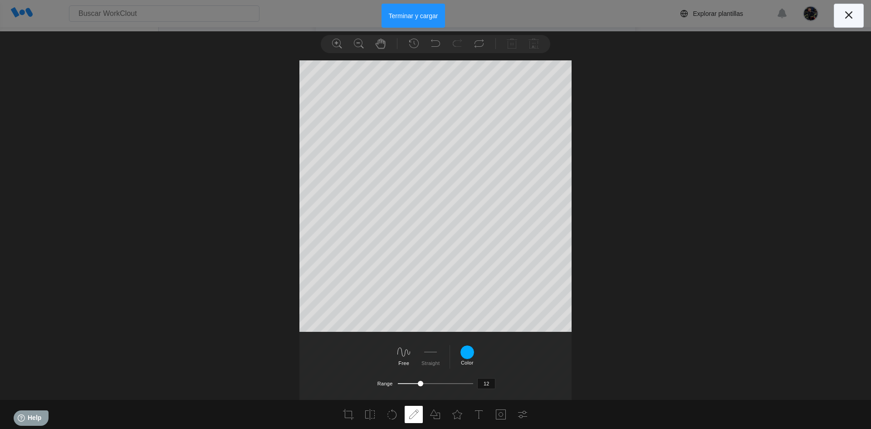
drag, startPoint x: 855, startPoint y: 16, endPoint x: 771, endPoint y: 89, distance: 111.9
click at [854, 16] on icon at bounding box center [848, 15] width 15 height 15
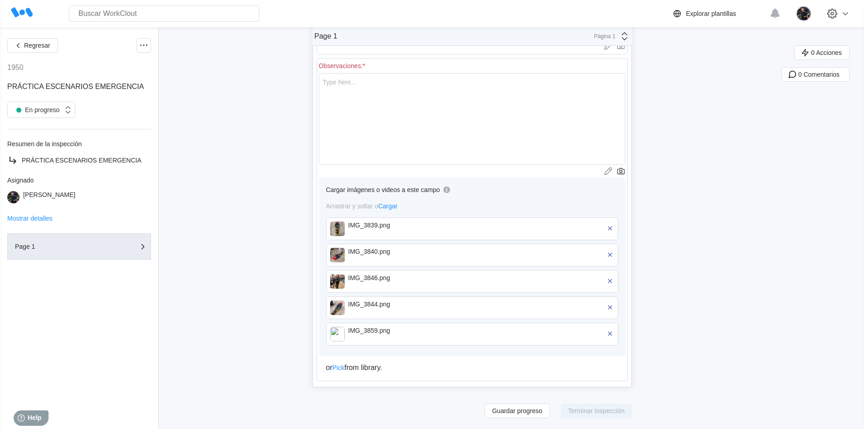
click at [472, 336] on div "IMG_3859.png" at bounding box center [481, 334] width 266 height 15
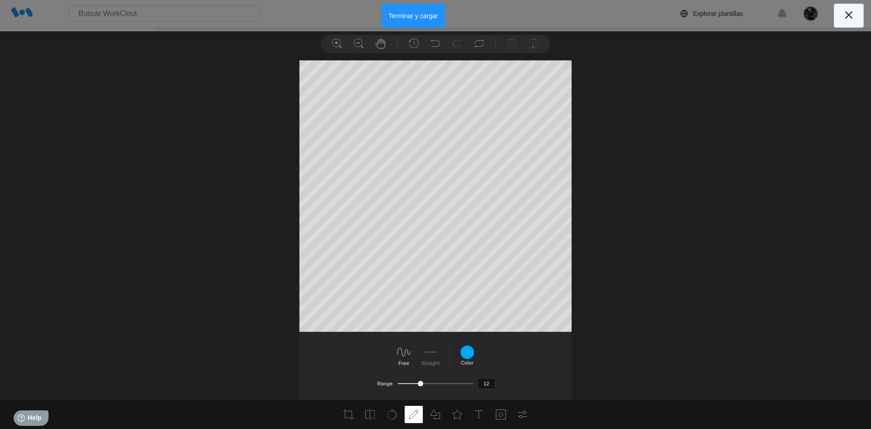
click at [845, 9] on icon at bounding box center [848, 15] width 15 height 15
click at [421, 19] on button "Terminar y cargar" at bounding box center [413, 16] width 64 height 24
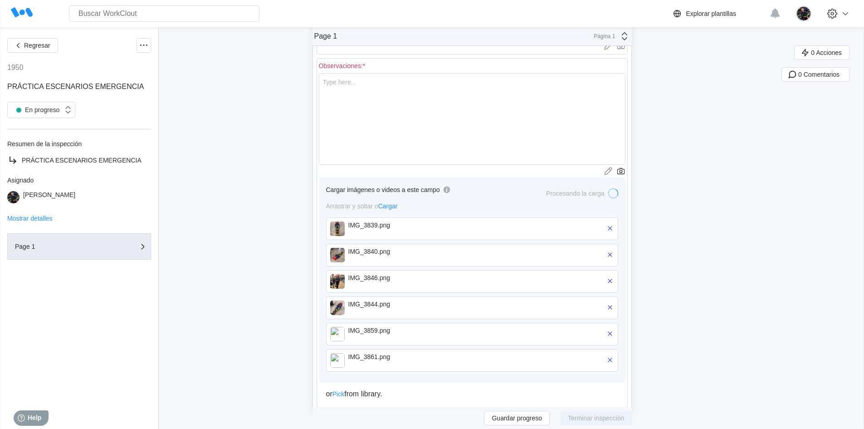
click at [342, 230] on img at bounding box center [337, 228] width 15 height 15
click at [354, 252] on div "IMG_3840.png" at bounding box center [400, 251] width 104 height 7
click at [345, 254] on img at bounding box center [337, 255] width 15 height 15
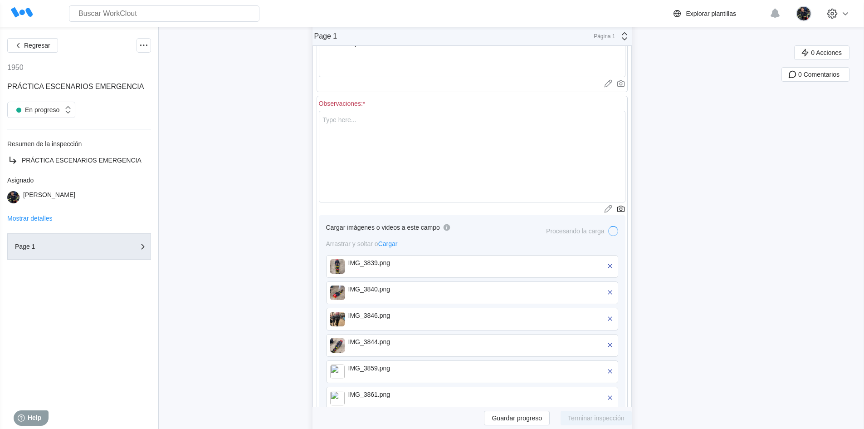
scroll to position [542, 0]
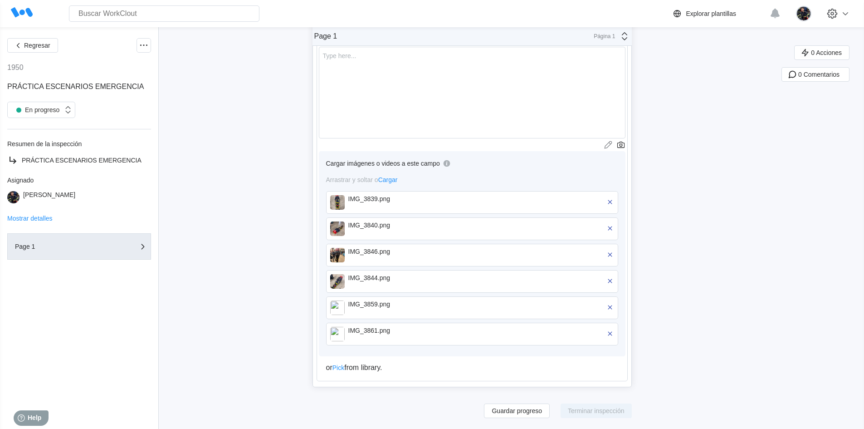
click at [341, 307] on img at bounding box center [337, 307] width 15 height 15
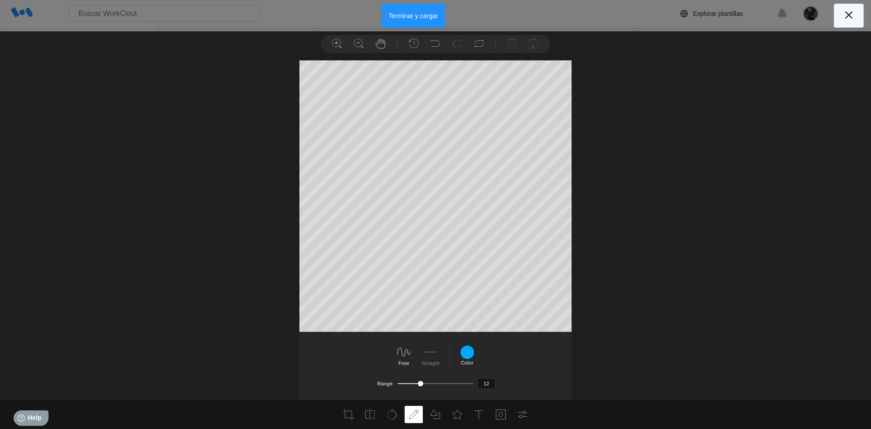
click at [849, 18] on icon at bounding box center [848, 15] width 15 height 15
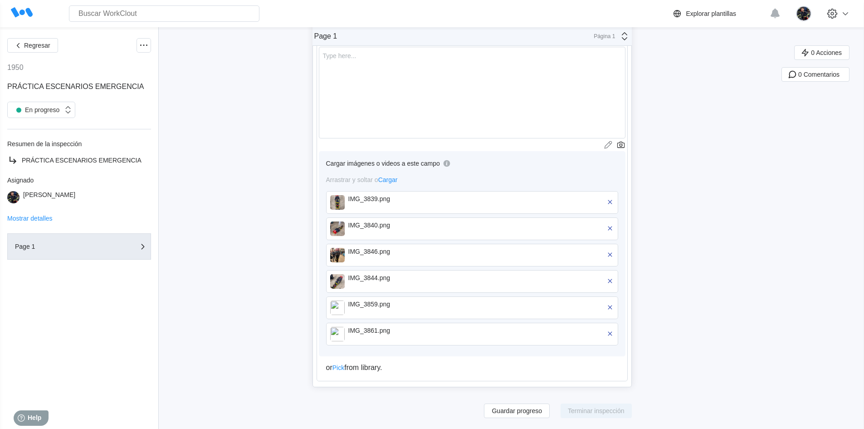
click at [424, 205] on div "IMG_3839.png" at bounding box center [400, 202] width 104 height 15
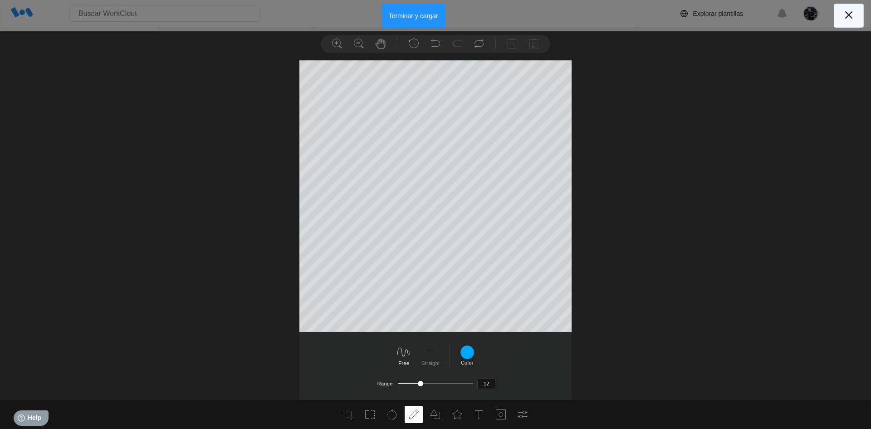
click at [853, 15] on icon at bounding box center [848, 15] width 15 height 15
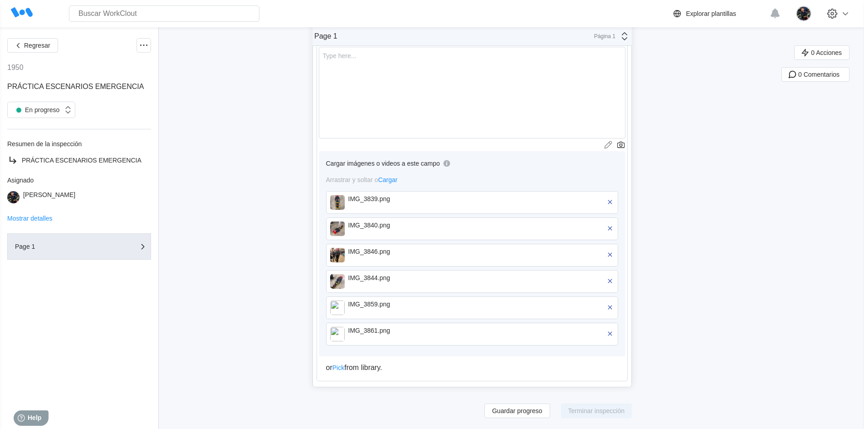
click at [431, 330] on div "IMG_3861.png" at bounding box center [400, 330] width 104 height 7
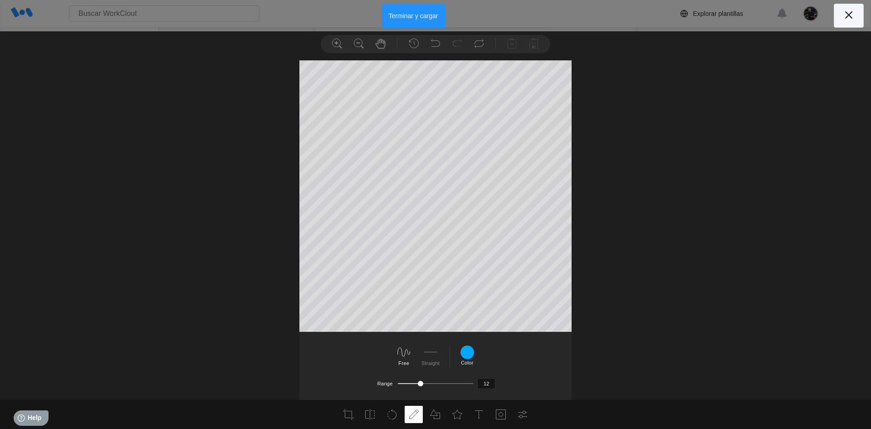
click at [849, 15] on icon at bounding box center [848, 14] width 7 height 7
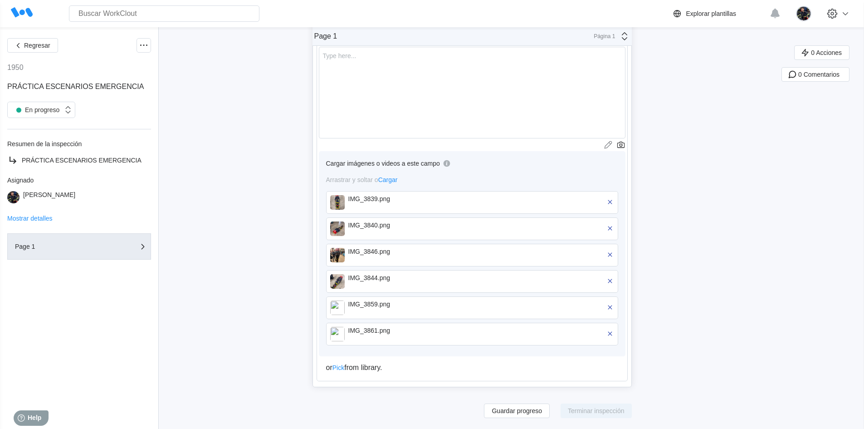
click at [376, 233] on div "IMG_3840.png" at bounding box center [400, 228] width 104 height 15
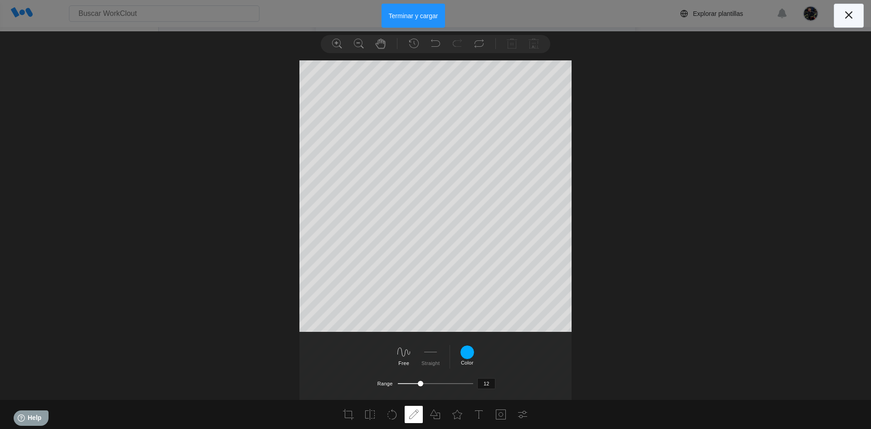
click at [845, 13] on icon at bounding box center [848, 15] width 15 height 15
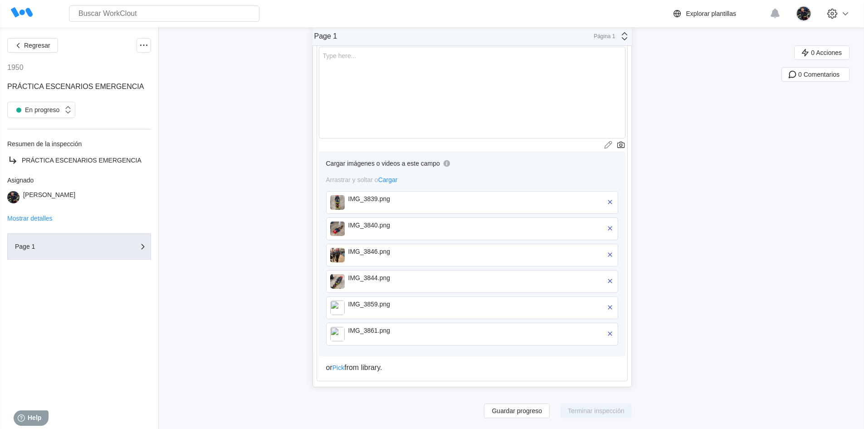
click at [386, 230] on div "IMG_3840.png" at bounding box center [400, 228] width 104 height 15
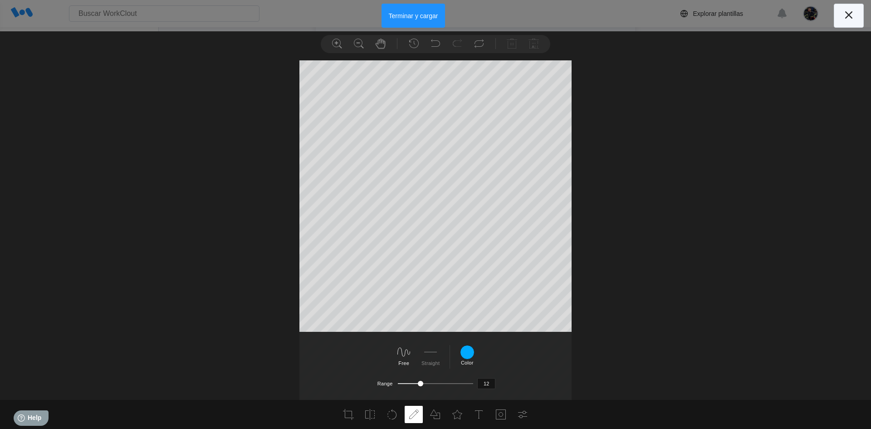
click at [852, 14] on icon at bounding box center [848, 15] width 15 height 15
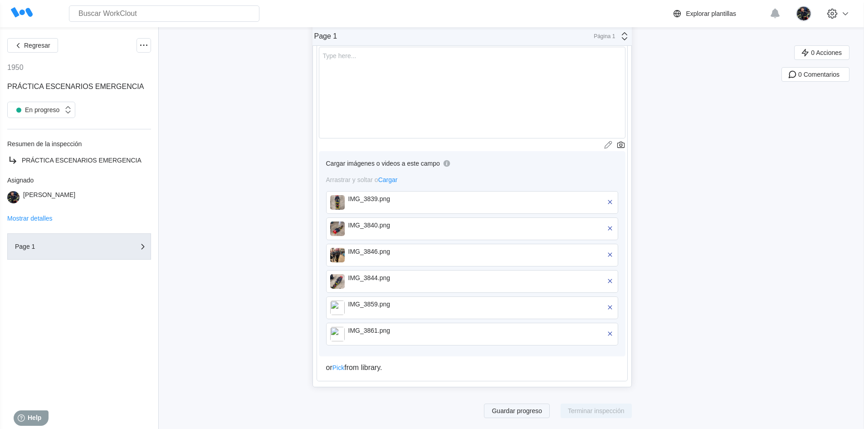
click at [537, 415] on button "Guardar progreso" at bounding box center [517, 410] width 66 height 15
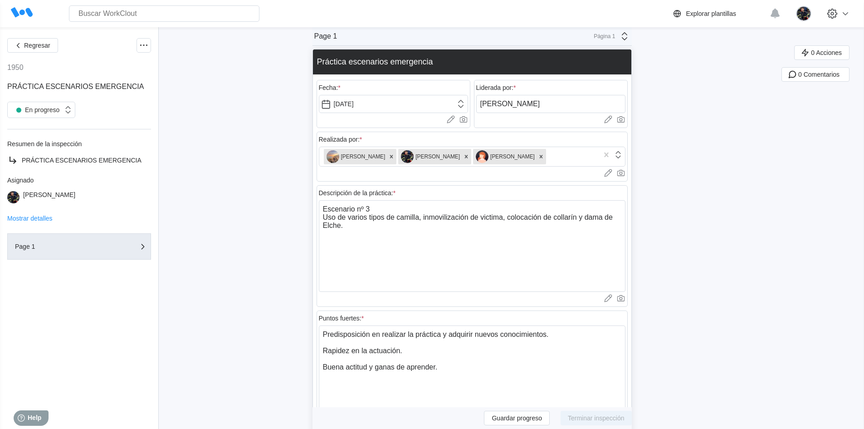
scroll to position [0, 0]
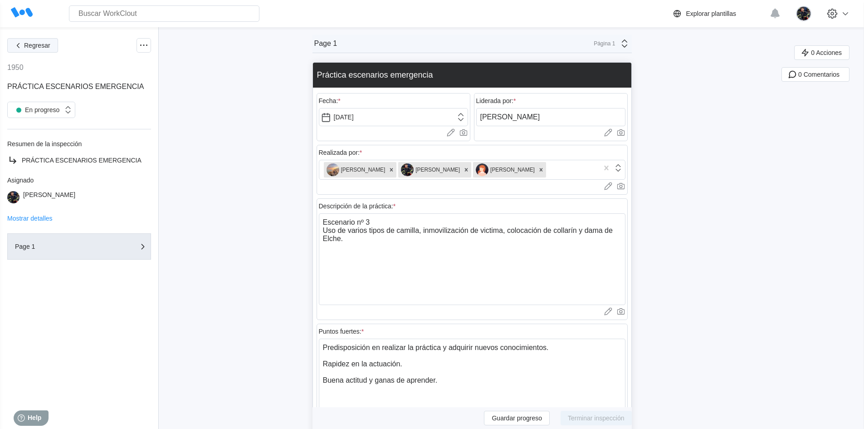
click at [48, 43] on span "Regresar" at bounding box center [37, 45] width 26 height 6
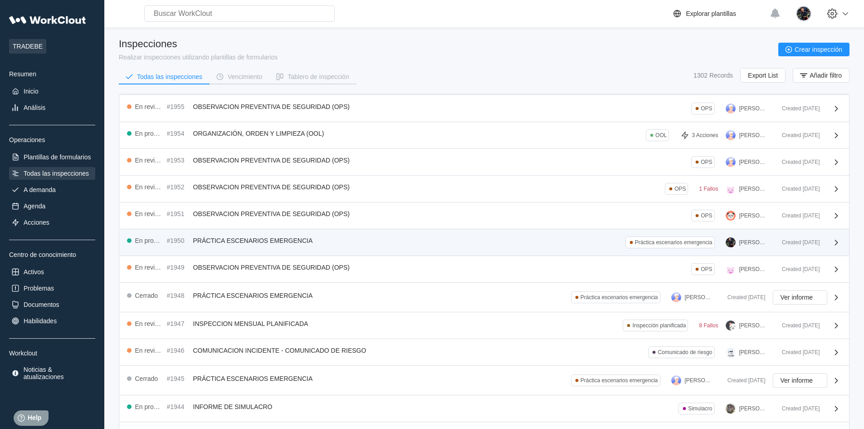
click at [396, 242] on div "En progreso #1950 PRÁCTICA ESCENARIOS EMERGENCIA Práctica escenarios emergencia…" at bounding box center [451, 242] width 648 height 12
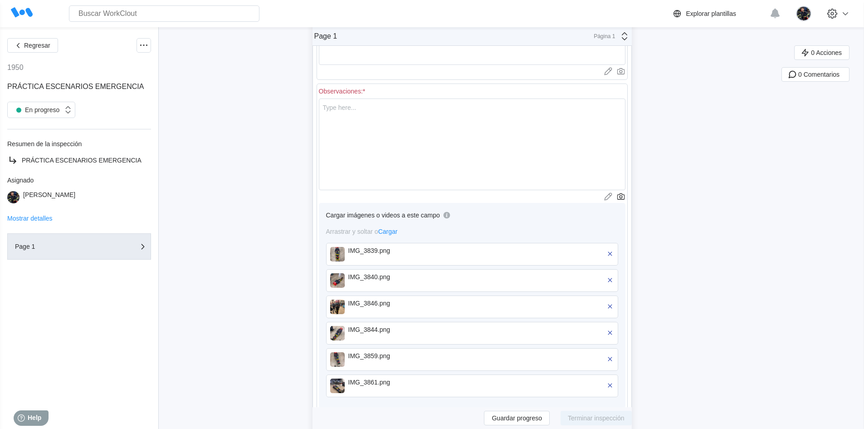
scroll to position [542, 0]
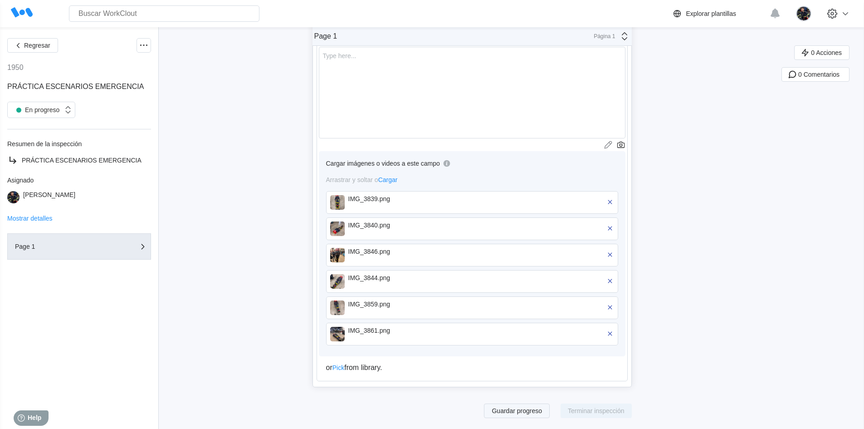
click at [511, 408] on span "Guardar progreso" at bounding box center [517, 410] width 50 height 6
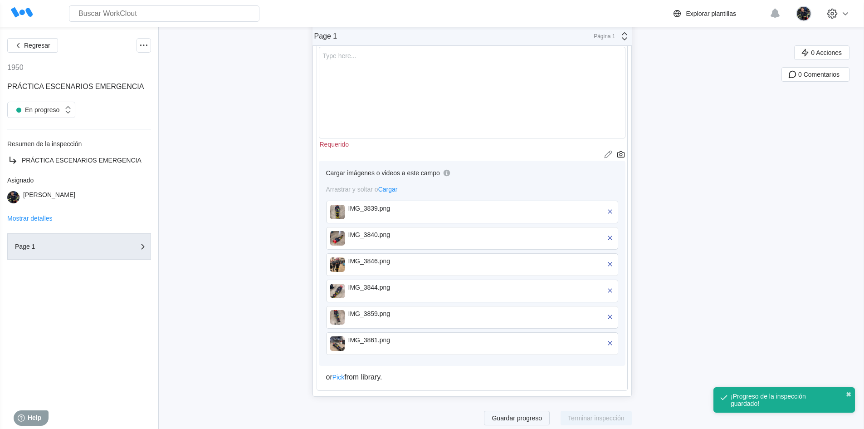
click at [526, 419] on span "Guardar progreso" at bounding box center [517, 418] width 50 height 6
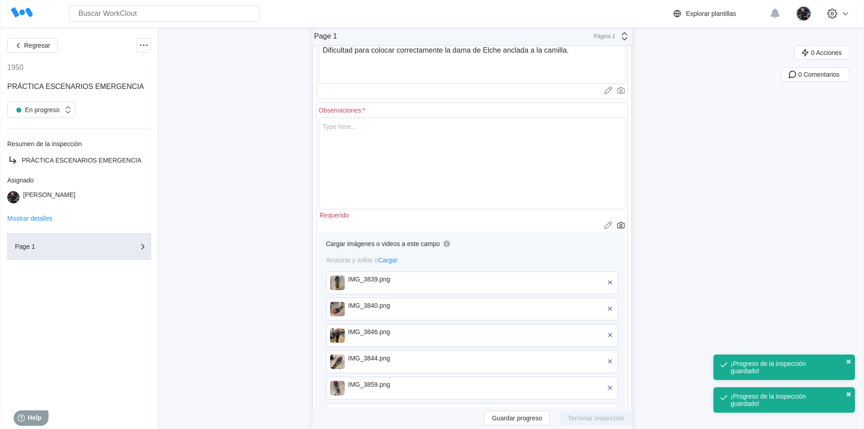
scroll to position [361, 0]
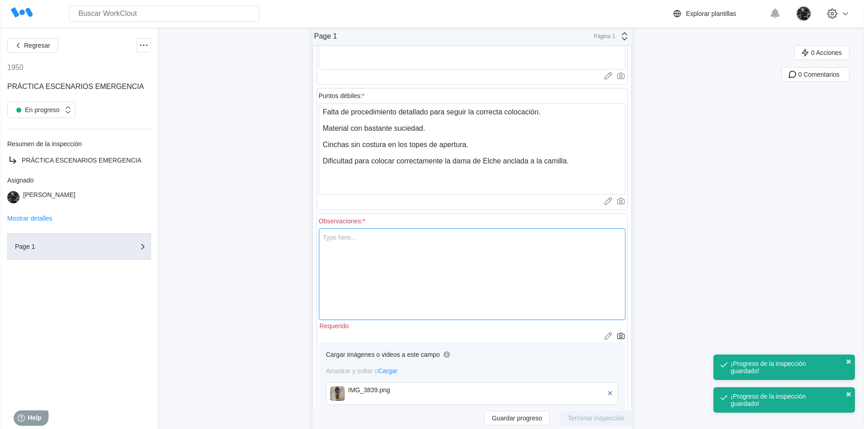
click at [383, 246] on textarea at bounding box center [472, 274] width 307 height 92
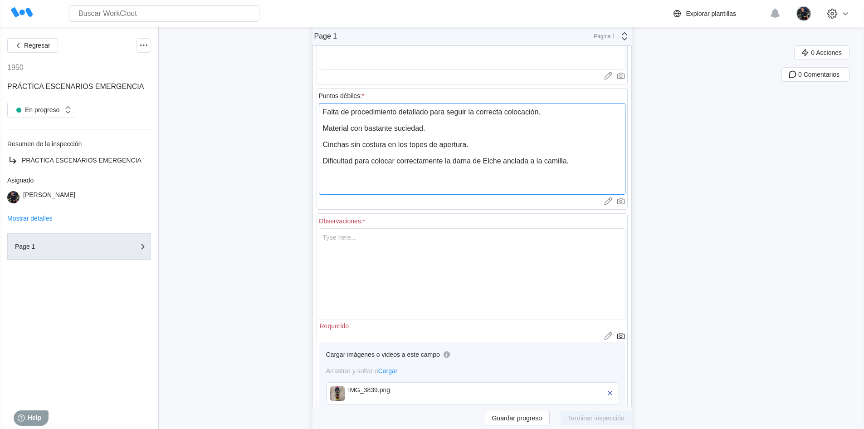
click at [405, 164] on textarea "Falta de procedimiento detallado para seguir la correcta colocación. Material c…" at bounding box center [472, 149] width 307 height 92
click at [380, 236] on textarea at bounding box center [472, 274] width 307 height 92
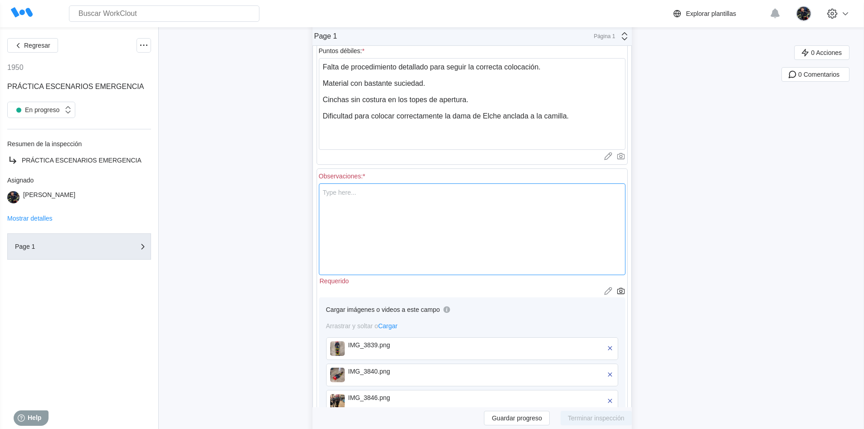
scroll to position [406, 0]
click at [363, 195] on textarea at bounding box center [472, 229] width 307 height 92
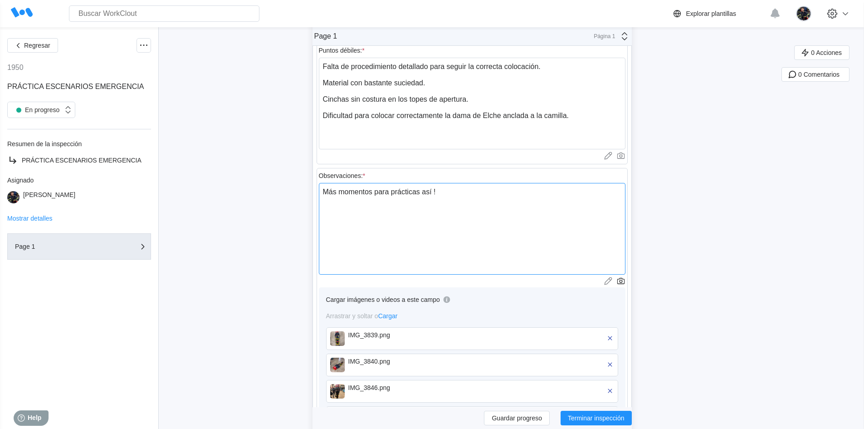
click at [327, 192] on textarea "Más momentos para prácticas así !" at bounding box center [472, 229] width 307 height 92
click at [289, 204] on div "Regresar 1950 PRÁCTICA ESCENARIOS EMERGENCIA En progreso Resumen de la inspecci…" at bounding box center [432, 92] width 864 height 943
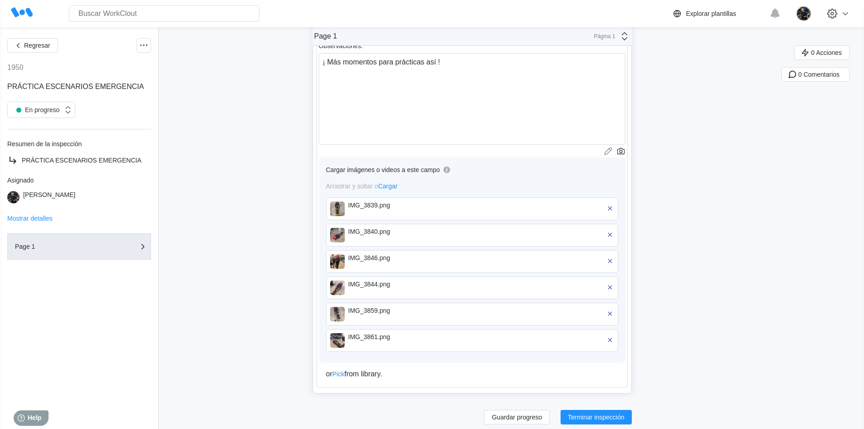
scroll to position [542, 0]
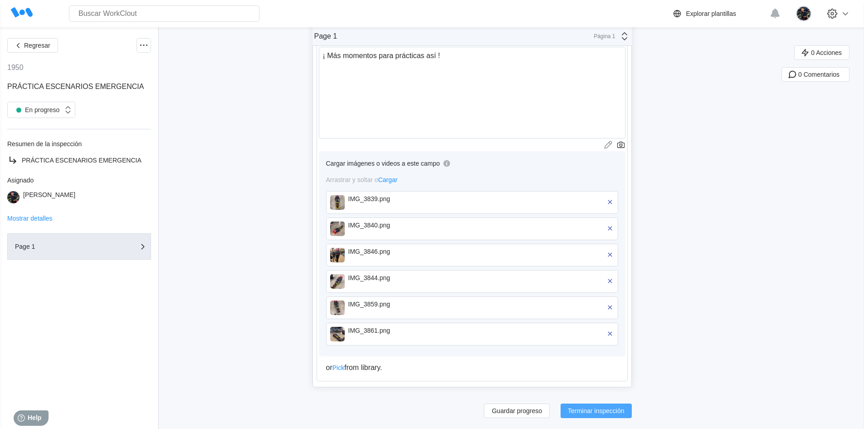
click at [592, 412] on span "Terminar inspección" at bounding box center [596, 410] width 57 height 6
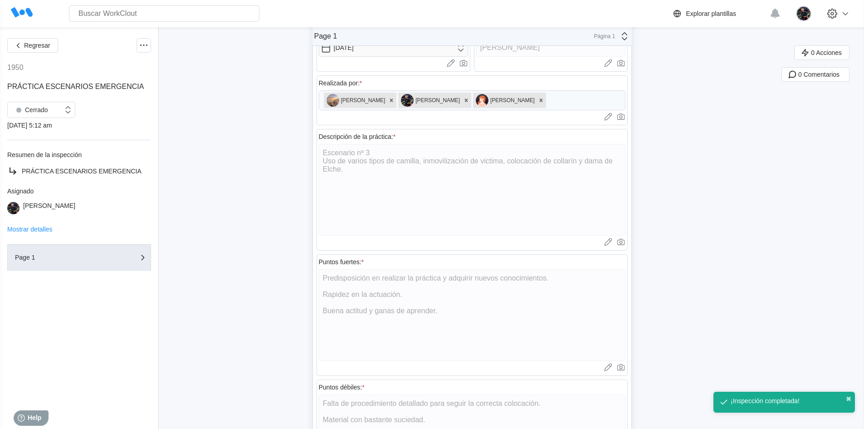
scroll to position [0, 0]
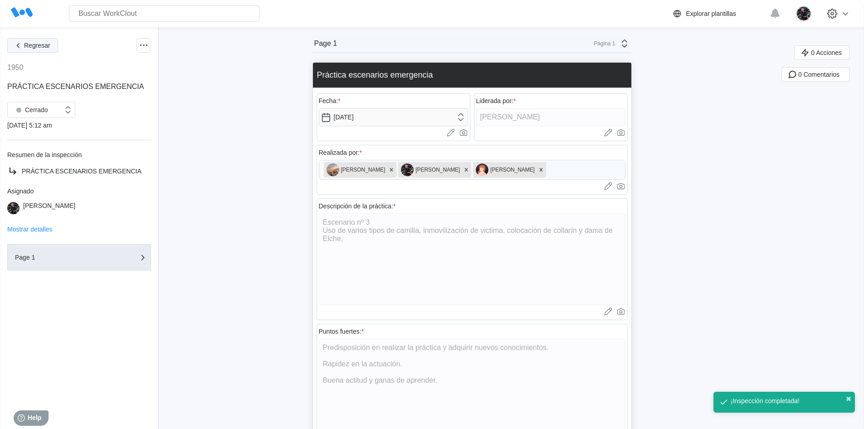
click at [45, 44] on span "Regresar" at bounding box center [37, 45] width 26 height 6
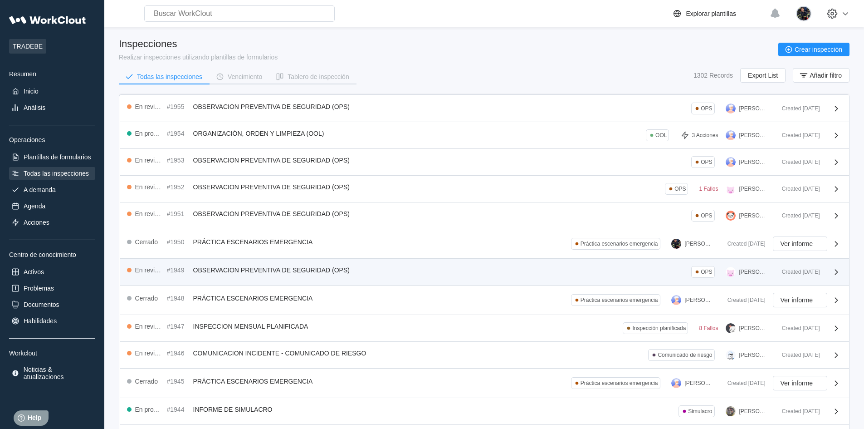
scroll to position [119, 0]
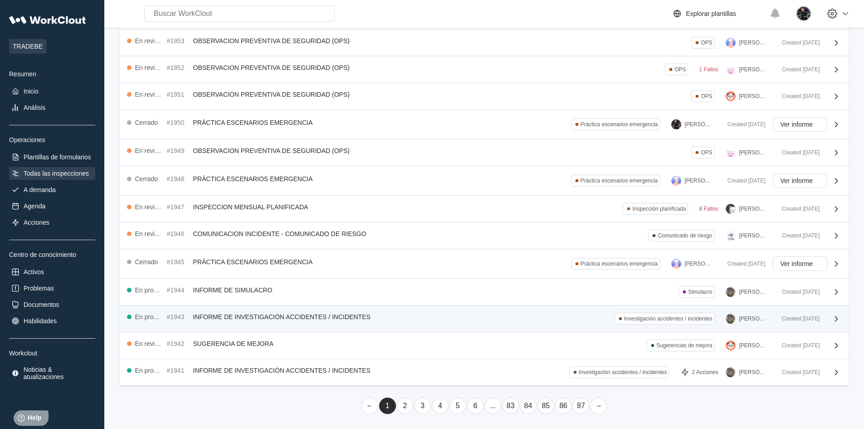
click at [364, 312] on div "En progreso #1943 INFORME DE INVESTIGACIÓN ACCIDENTES / INCIDENTES" at bounding box center [250, 316] width 247 height 8
